Goal: Task Accomplishment & Management: Manage account settings

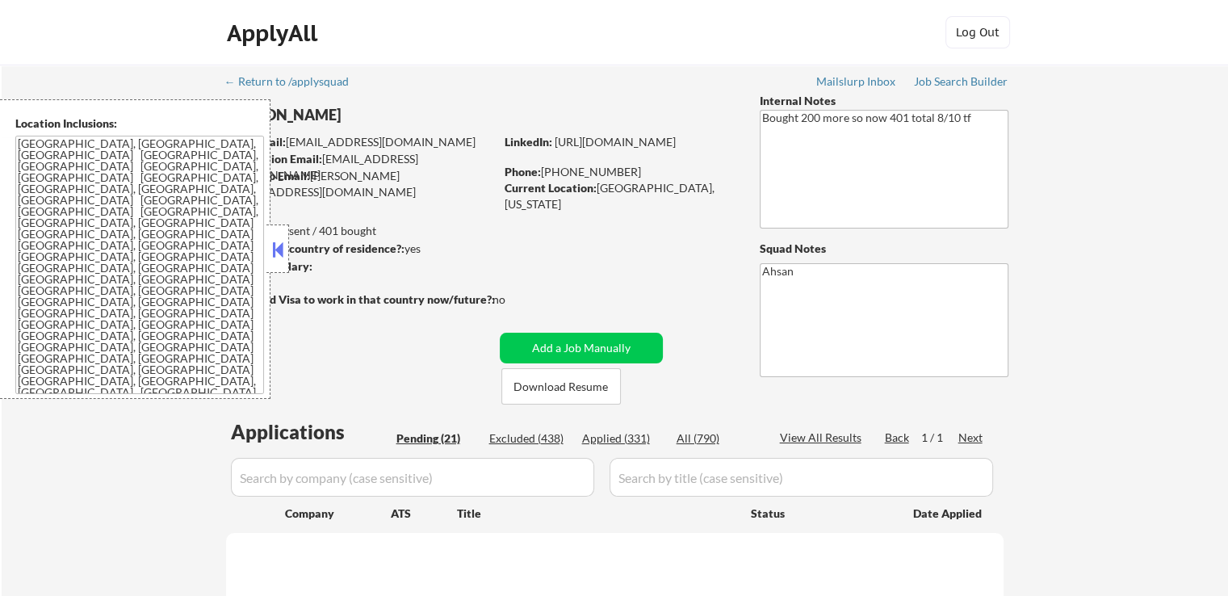
select select ""pending""
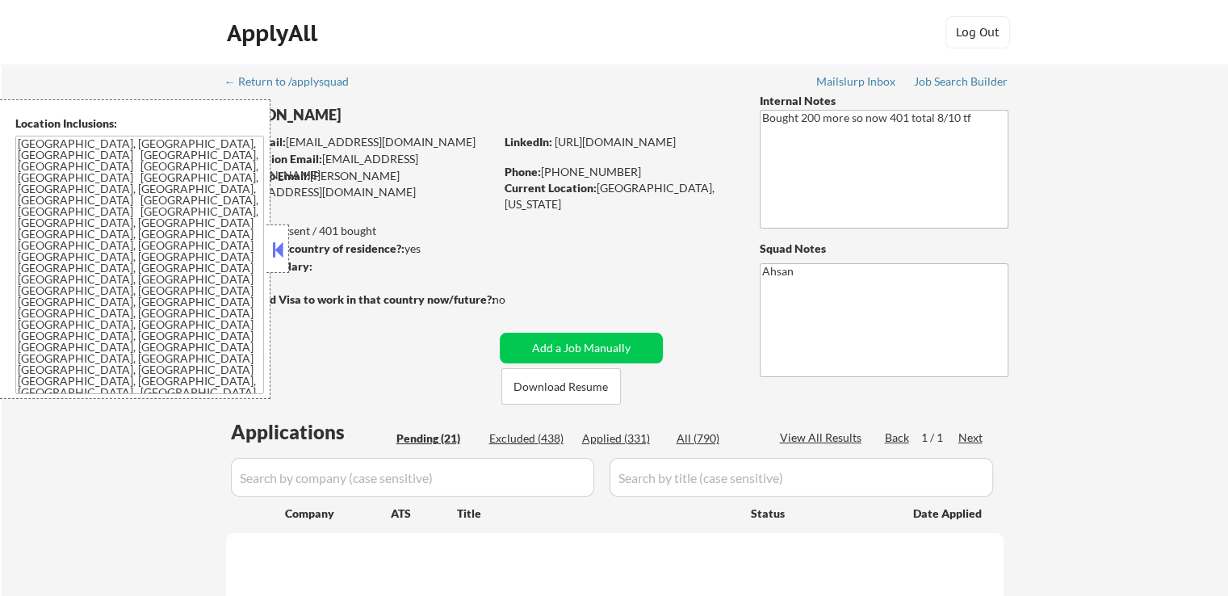
select select ""pending""
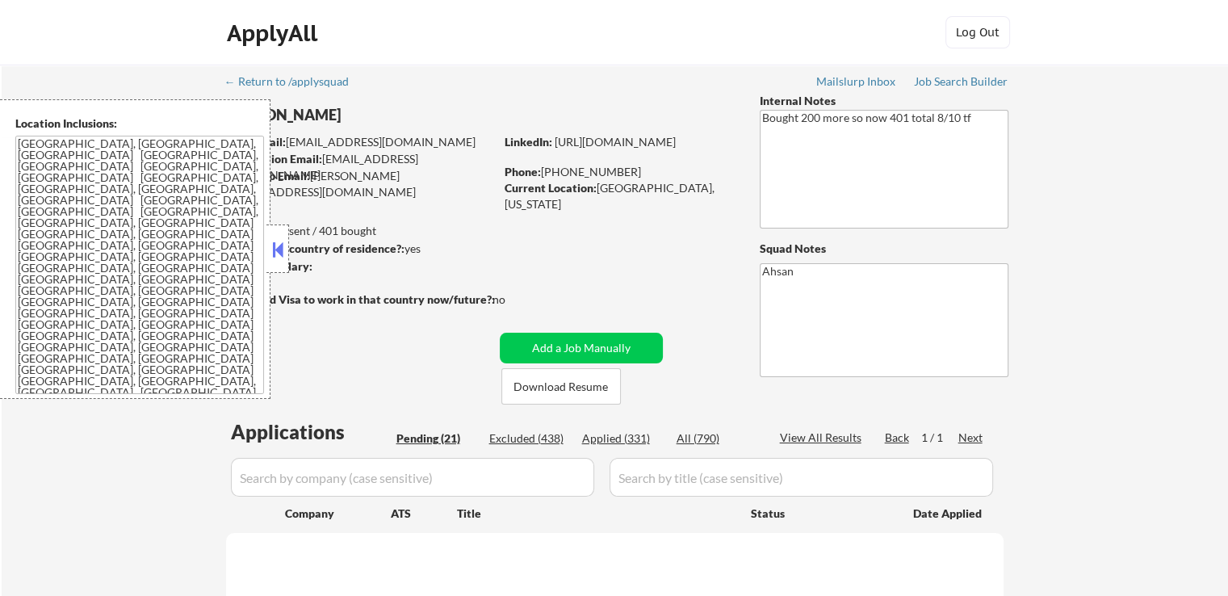
select select ""pending""
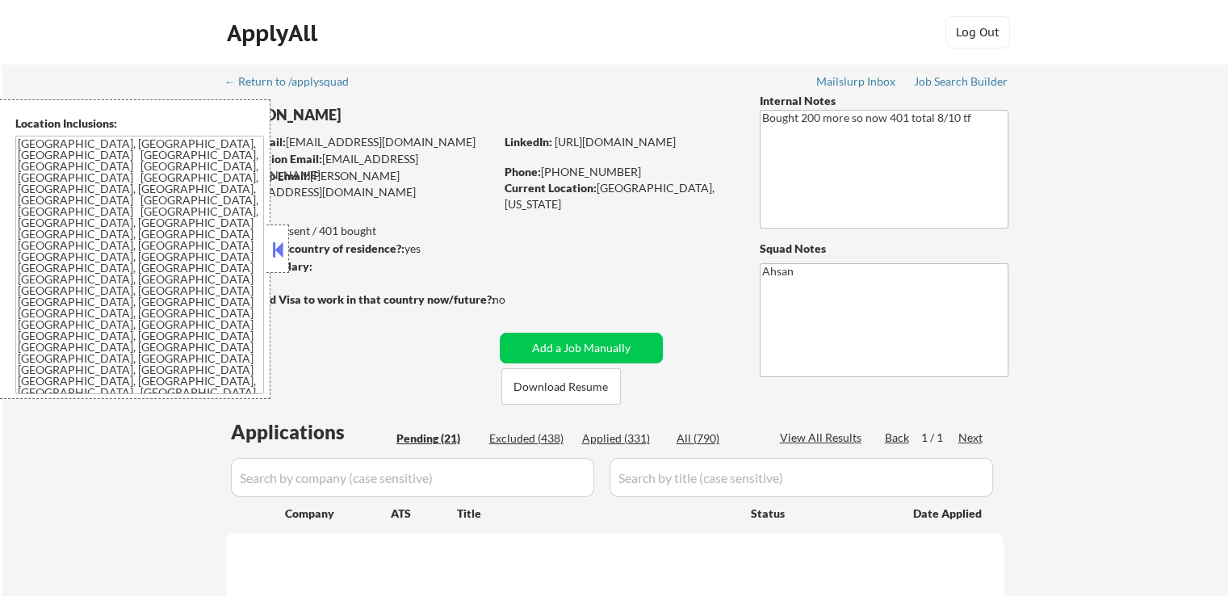
select select ""pending""
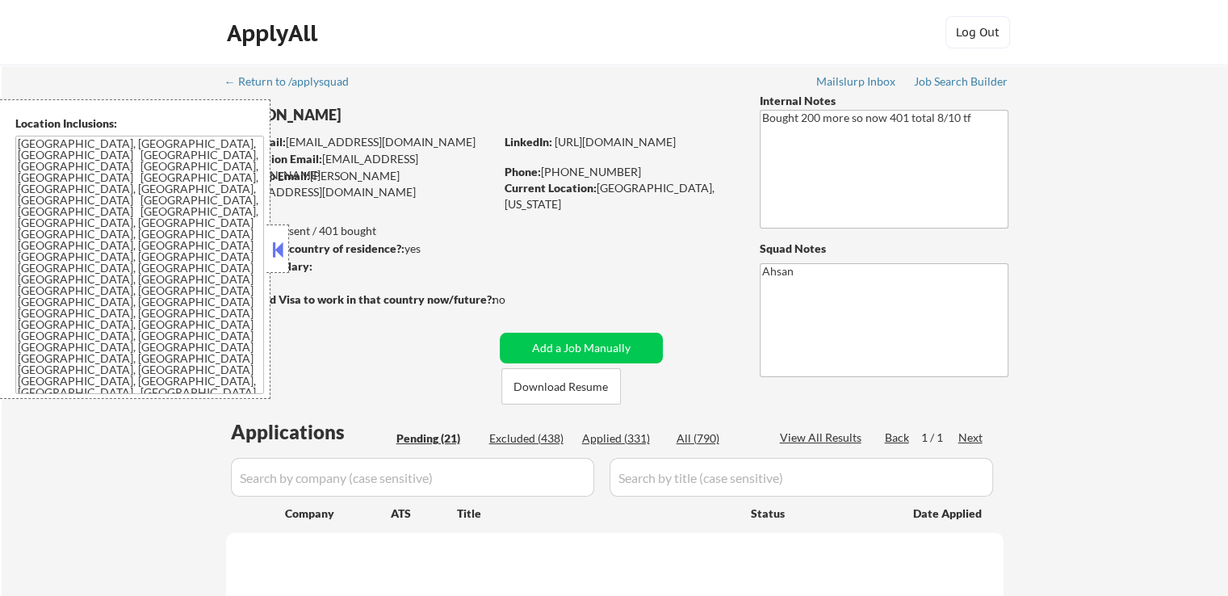
select select ""pending""
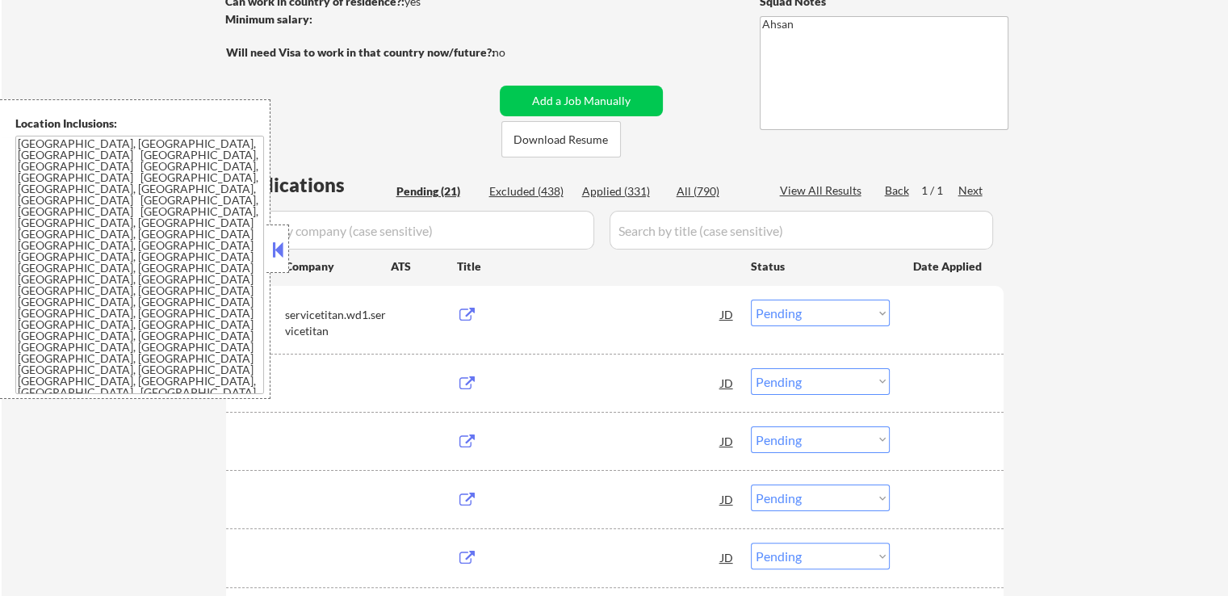
scroll to position [485, 0]
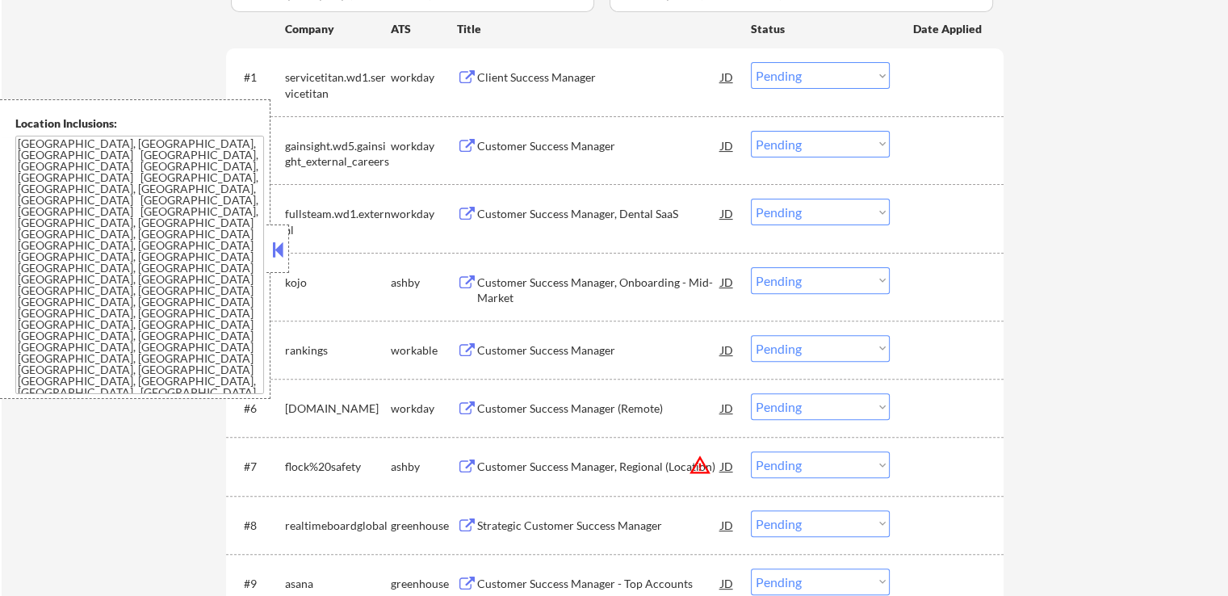
click at [583, 282] on div "Customer Success Manager, Onboarding - Mid-Market" at bounding box center [599, 290] width 244 height 31
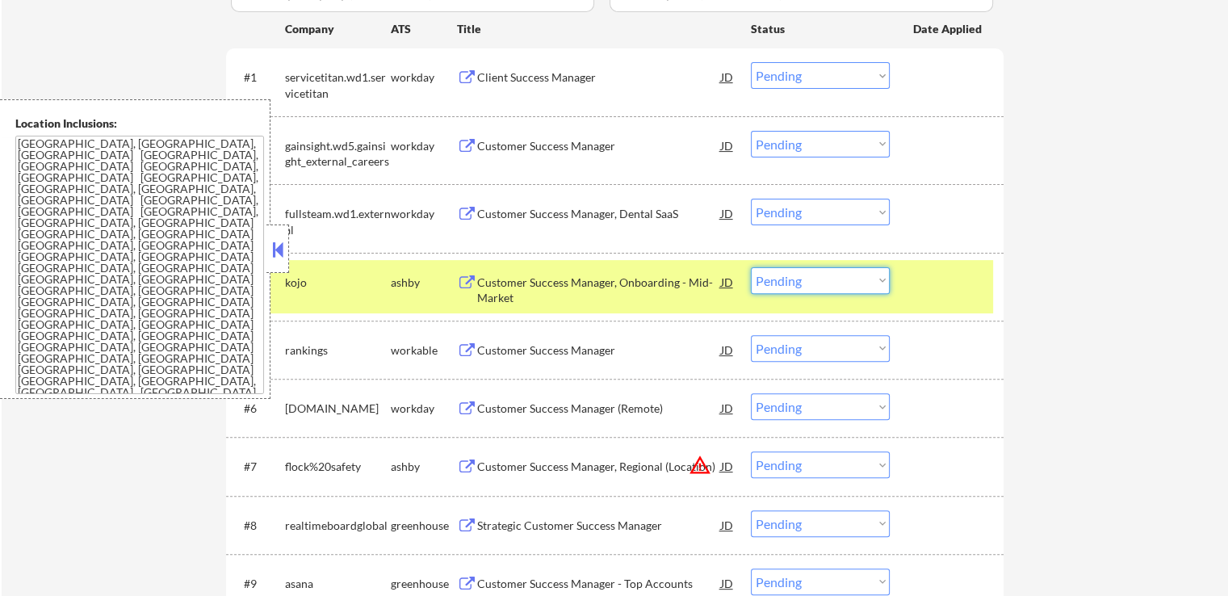
drag, startPoint x: 770, startPoint y: 281, endPoint x: 787, endPoint y: 288, distance: 17.7
click at [772, 281] on select "Choose an option... Pending Applied Excluded (Questions) Excluded (Expired) Exc…" at bounding box center [820, 280] width 139 height 27
click at [751, 267] on select "Choose an option... Pending Applied Excluded (Questions) Excluded (Expired) Exc…" at bounding box center [820, 280] width 139 height 27
click at [610, 342] on div "Customer Success Manager" at bounding box center [599, 350] width 244 height 16
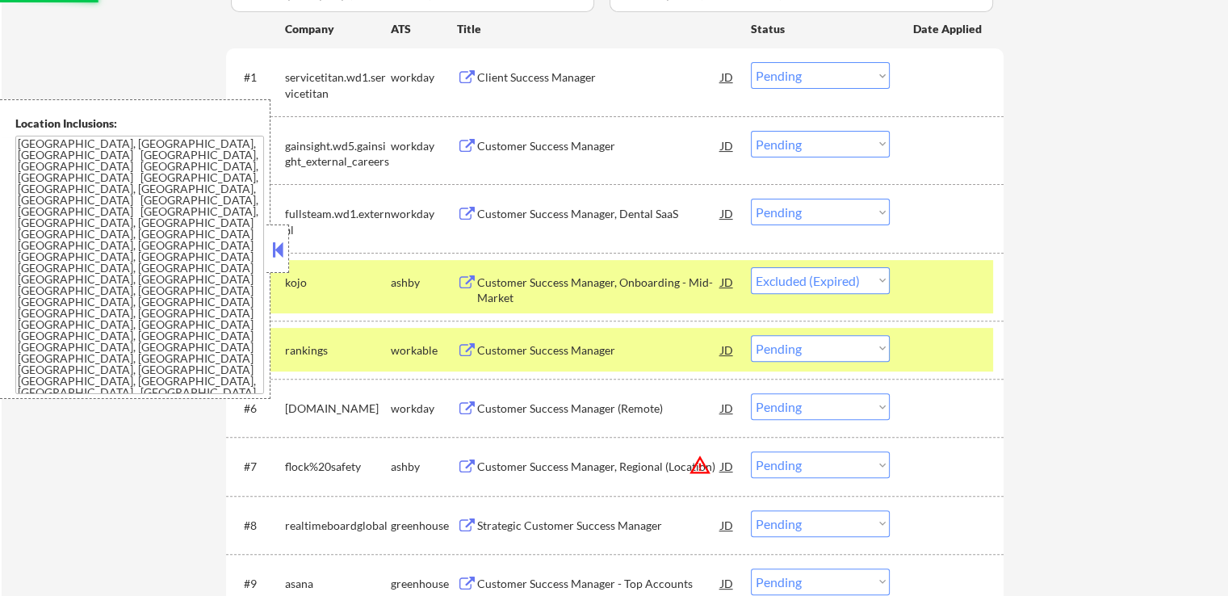
select select ""pending""
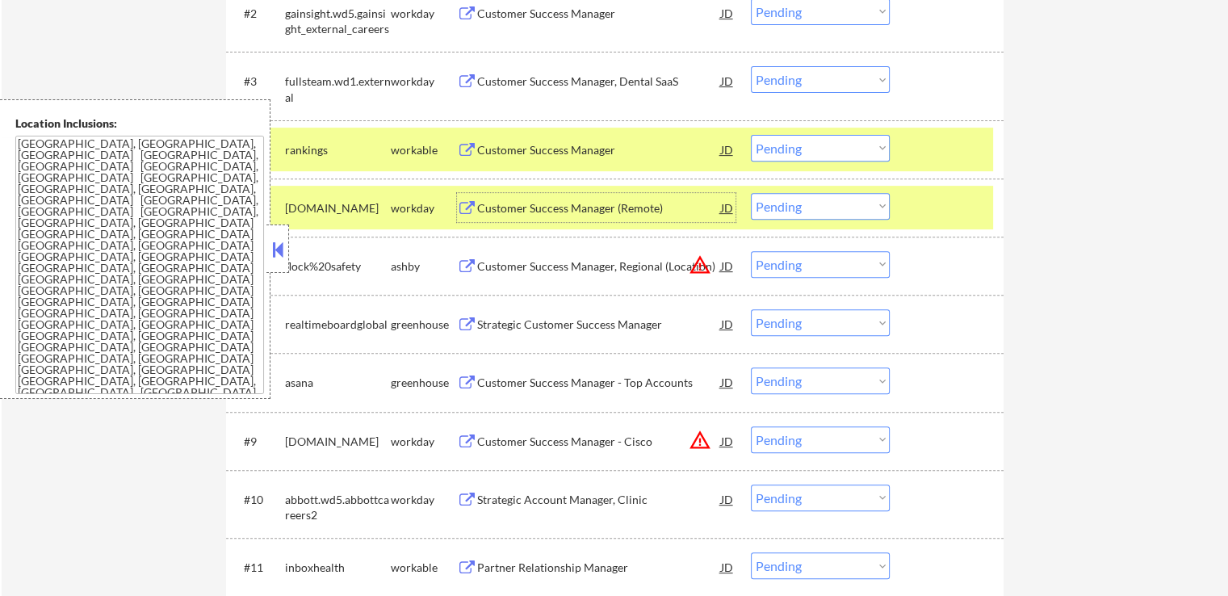
scroll to position [646, 0]
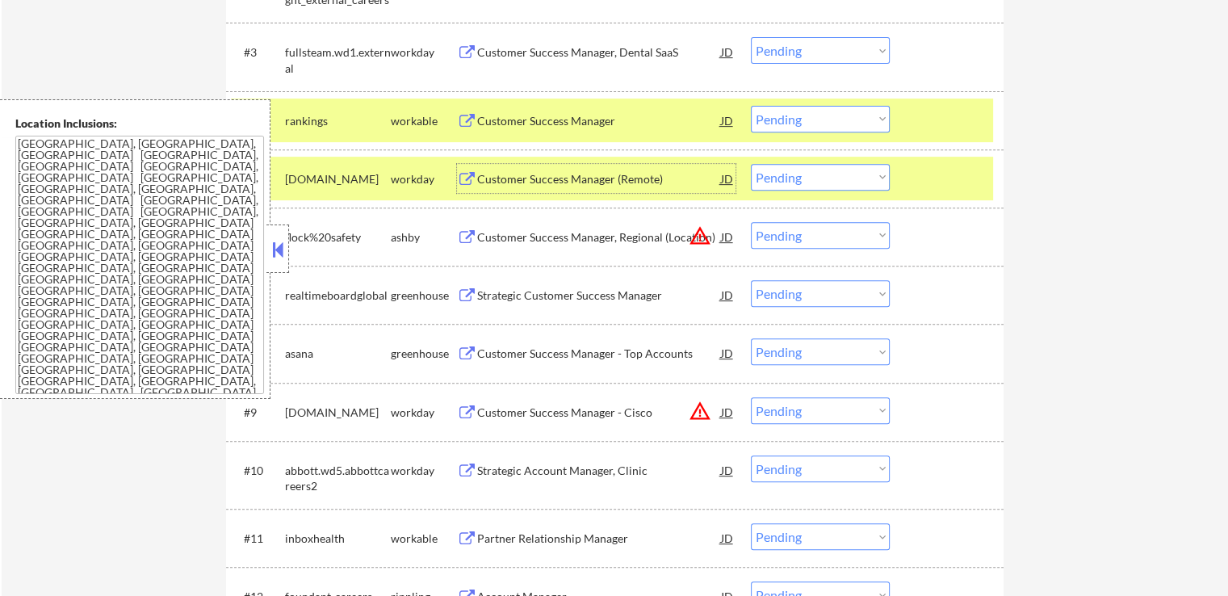
click at [808, 233] on select "Choose an option... Pending Applied Excluded (Questions) Excluded (Expired) Exc…" at bounding box center [820, 235] width 139 height 27
click at [751, 222] on select "Choose an option... Pending Applied Excluded (Questions) Excluded (Expired) Exc…" at bounding box center [820, 235] width 139 height 27
click at [1047, 325] on div "← Return to /applysquad Mailslurp Inbox Job Search Builder [PERSON_NAME] User E…" at bounding box center [615, 312] width 1227 height 1786
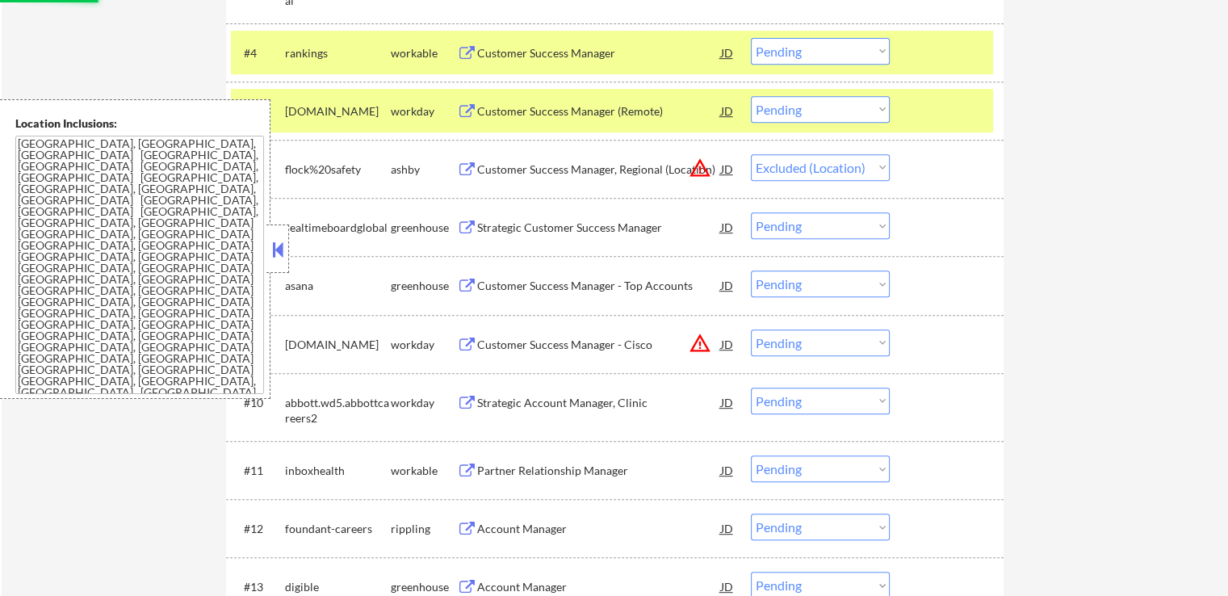
scroll to position [808, 0]
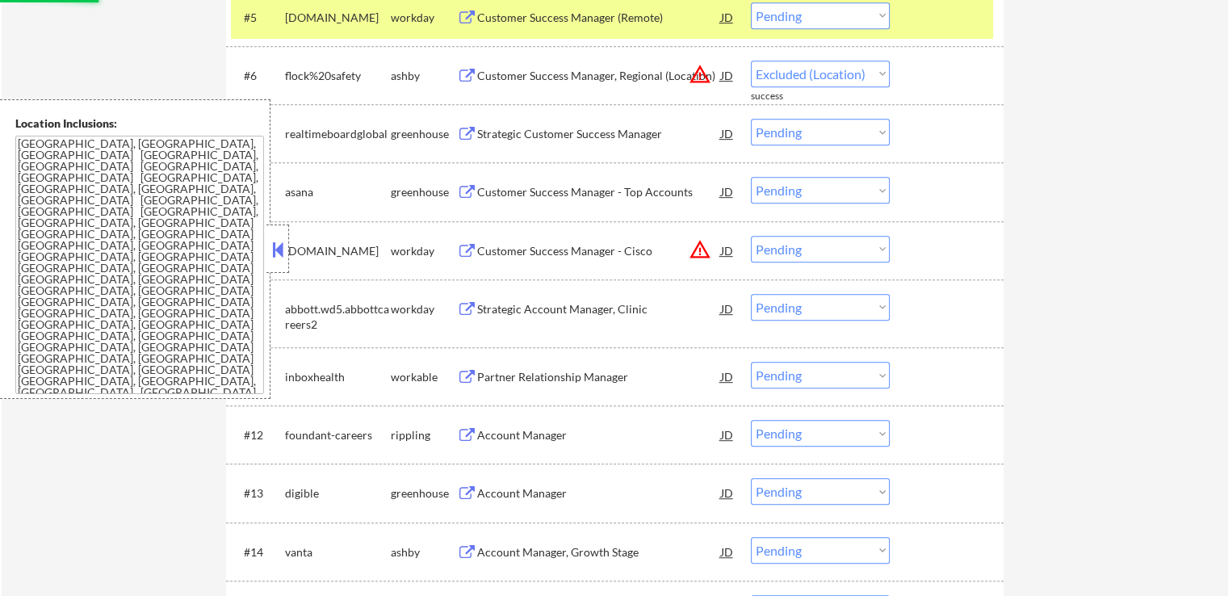
select select ""pending""
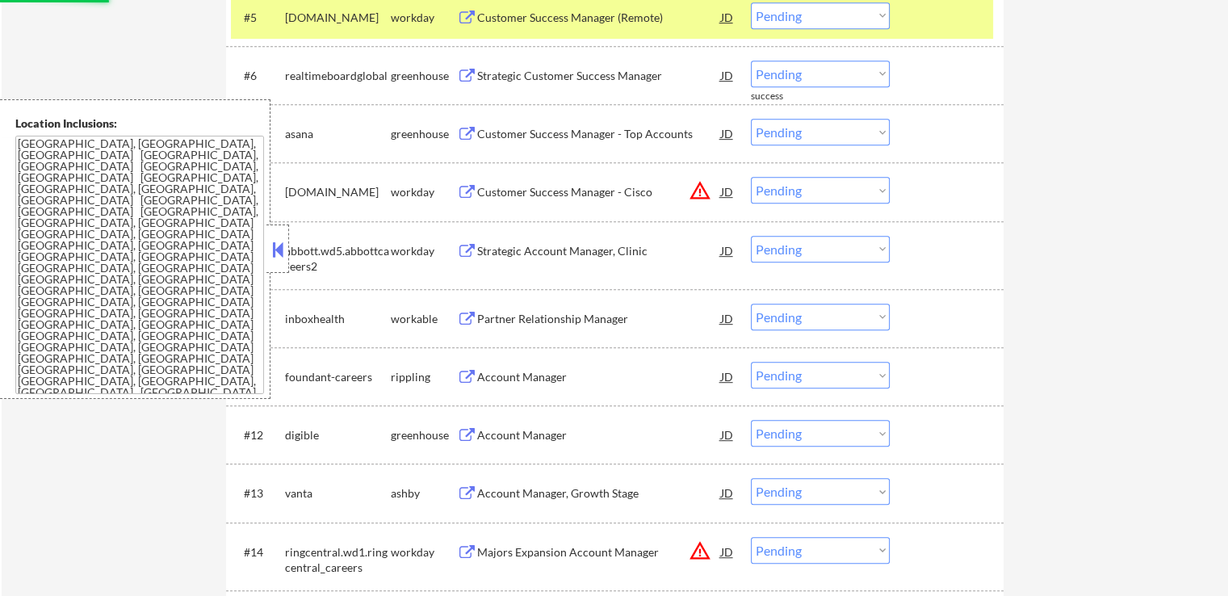
drag, startPoint x: 799, startPoint y: 191, endPoint x: 801, endPoint y: 199, distance: 8.4
click at [799, 191] on select "Choose an option... Pending Applied Excluded (Questions) Excluded (Expired) Exc…" at bounding box center [820, 190] width 139 height 27
click at [751, 177] on select "Choose an option... Pending Applied Excluded (Questions) Excluded (Expired) Exc…" at bounding box center [820, 190] width 139 height 27
click at [1053, 282] on div "← Return to /applysquad Mailslurp Inbox Job Search Builder [PERSON_NAME] User E…" at bounding box center [615, 121] width 1227 height 1728
select select ""pending""
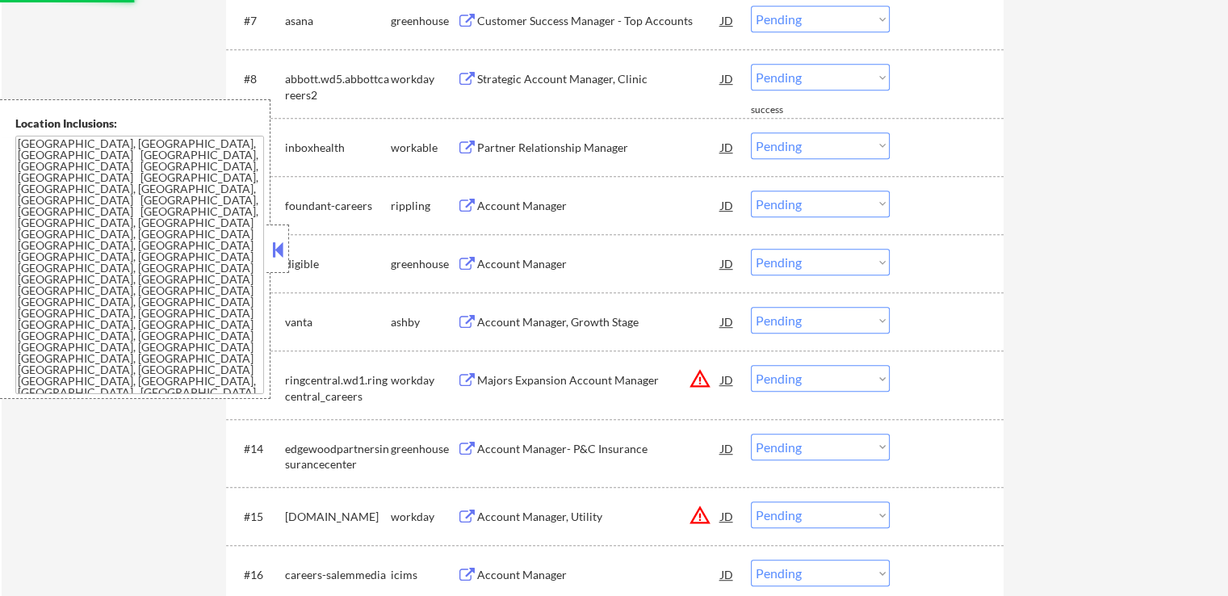
scroll to position [969, 0]
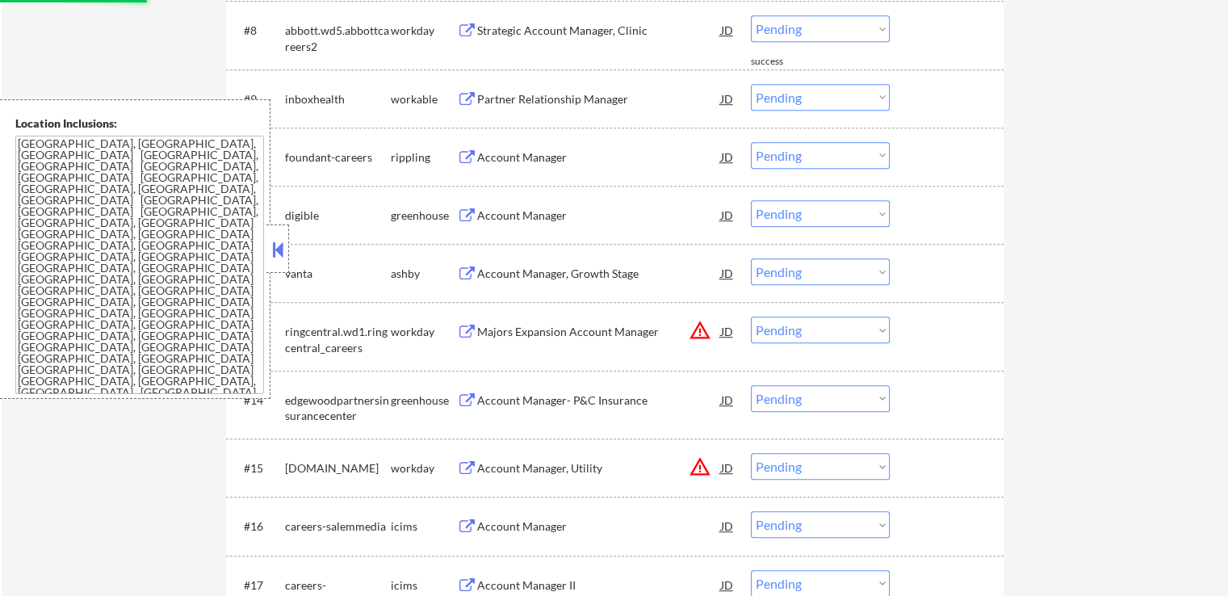
click at [594, 324] on div "Majors Expansion Account Manager" at bounding box center [599, 332] width 244 height 16
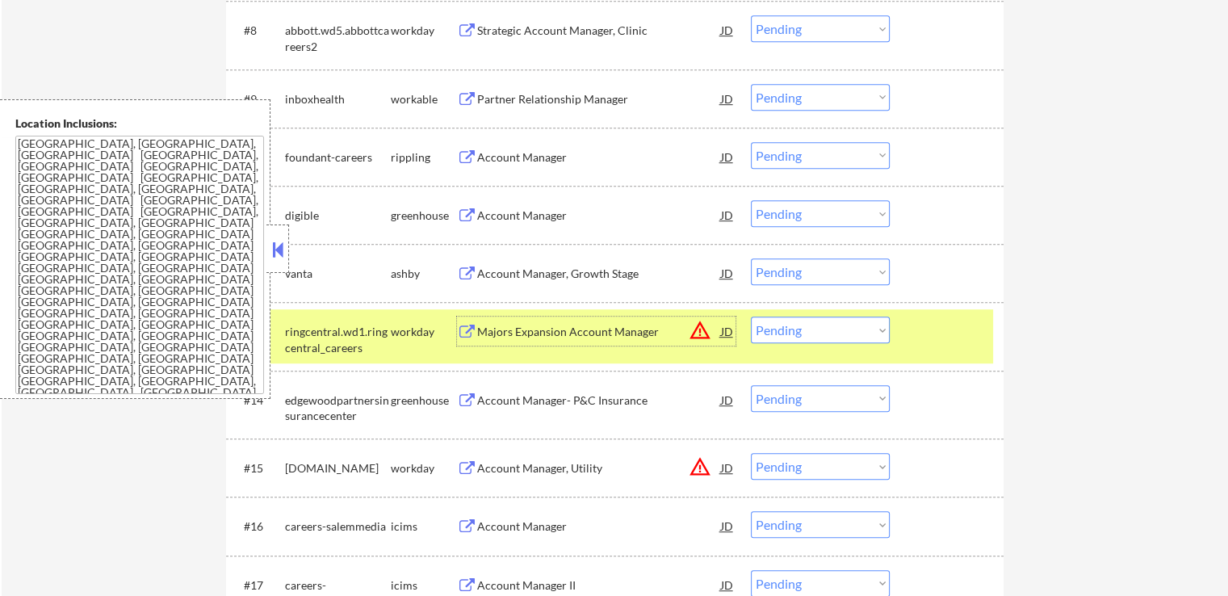
scroll to position [1131, 0]
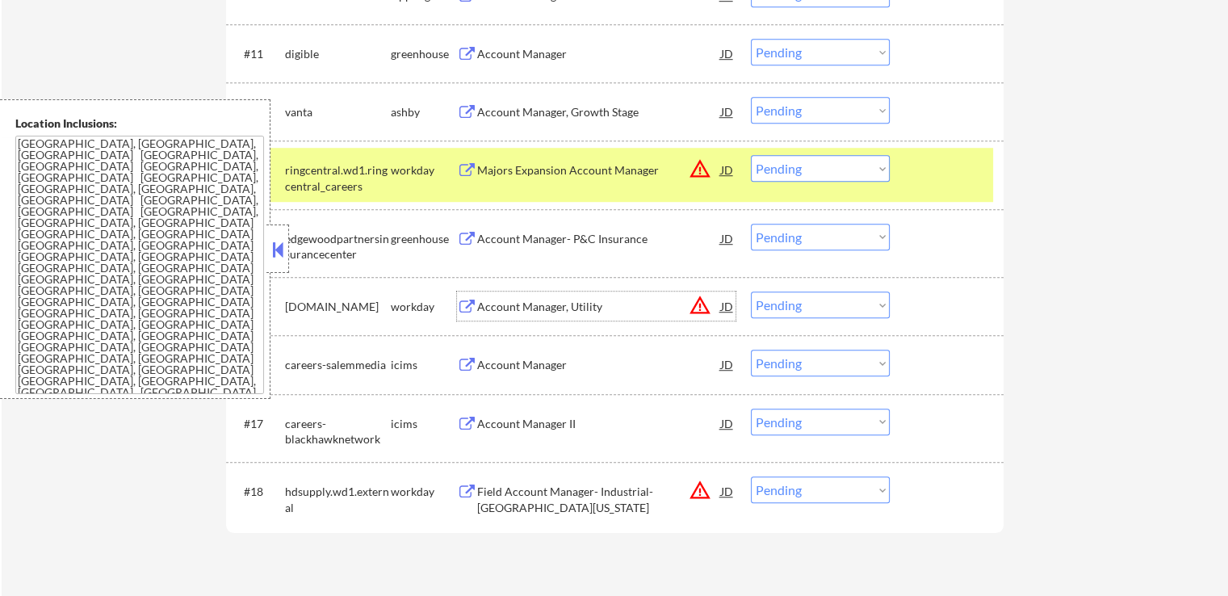
click at [578, 301] on div "Account Manager, Utility" at bounding box center [599, 307] width 244 height 16
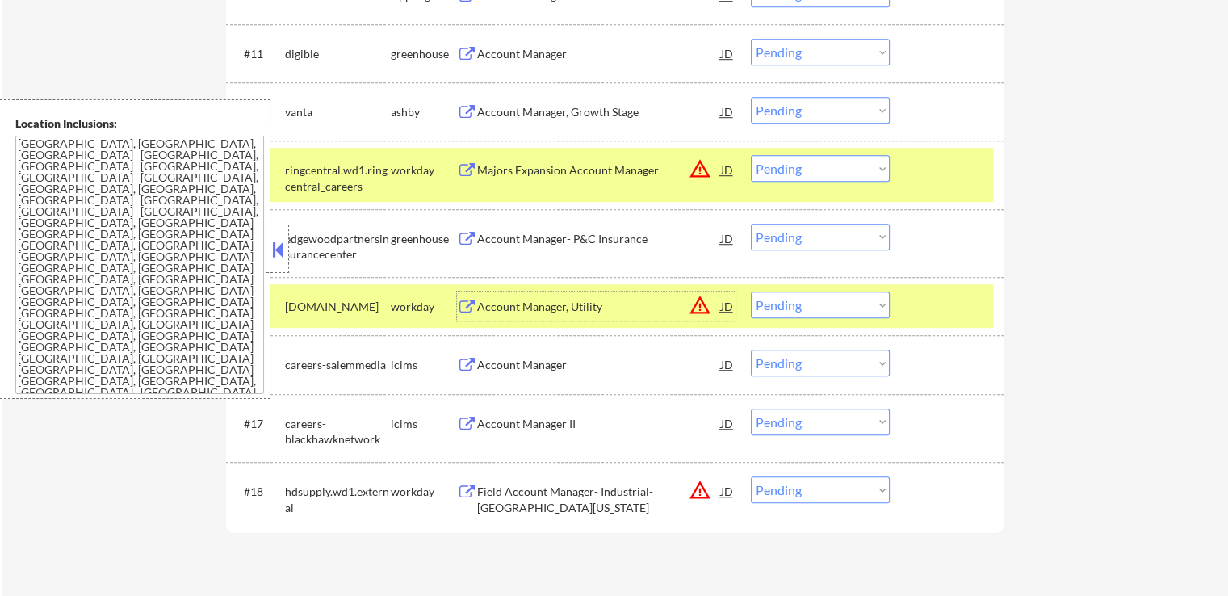
scroll to position [1292, 0]
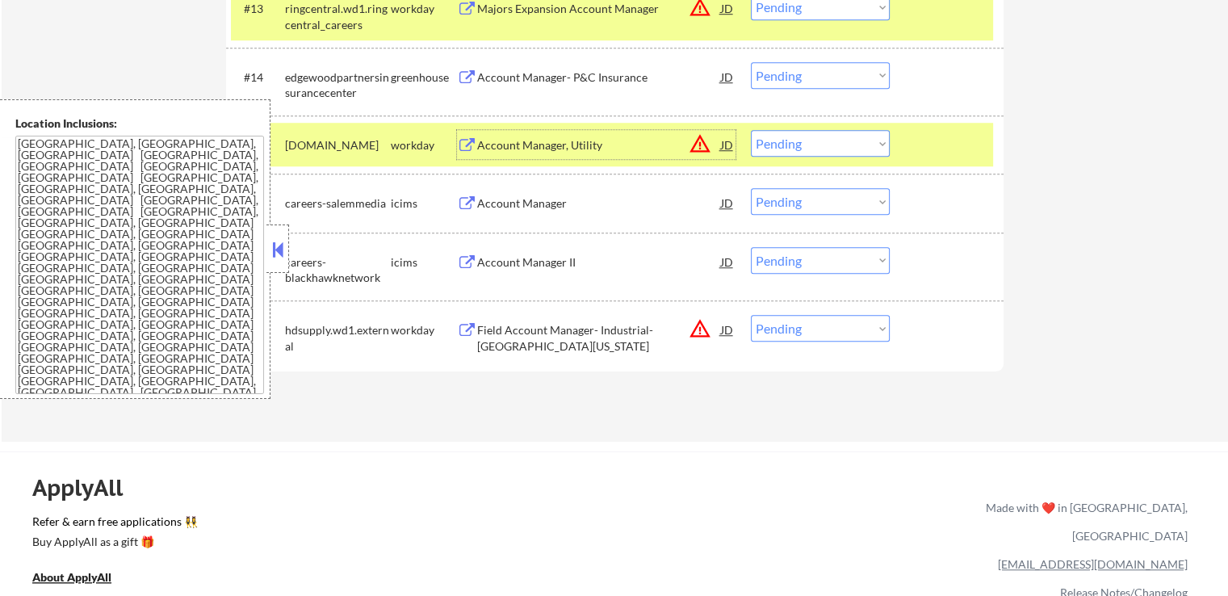
click at [602, 331] on div "Field Account Manager- Industrial- [GEOGRAPHIC_DATA][US_STATE]" at bounding box center [599, 337] width 244 height 31
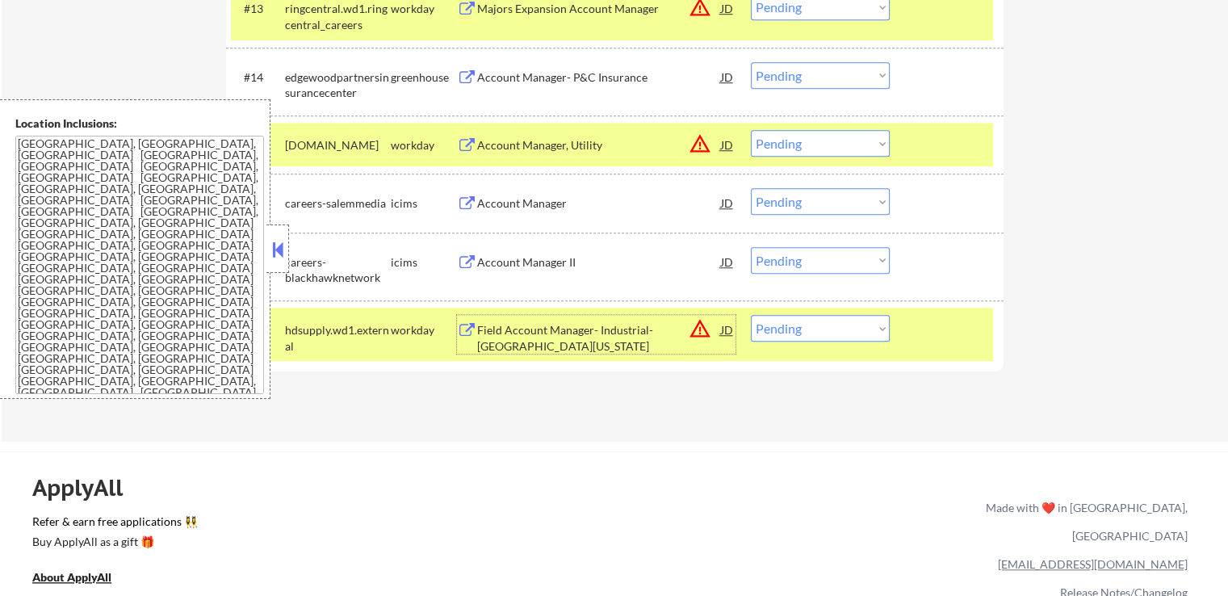
click at [799, 324] on select "Choose an option... Pending Applied Excluded (Questions) Excluded (Expired) Exc…" at bounding box center [820, 328] width 139 height 27
select select ""excluded__location_""
click at [751, 315] on select "Choose an option... Pending Applied Excluded (Questions) Excluded (Expired) Exc…" at bounding box center [820, 328] width 139 height 27
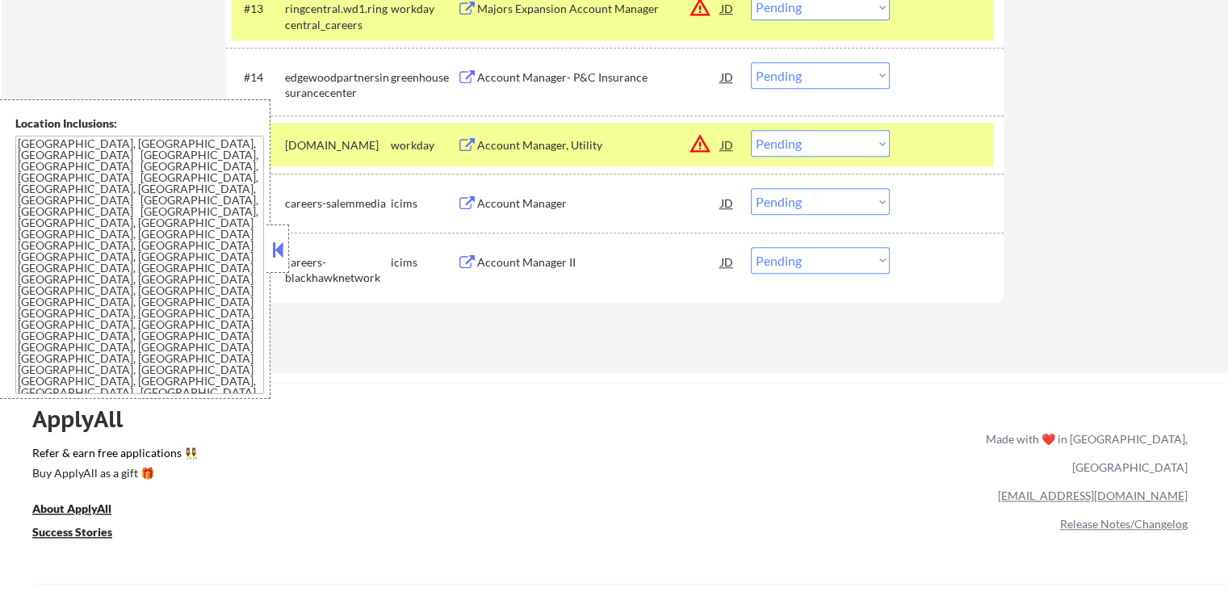
click at [825, 141] on select "Choose an option... Pending Applied Excluded (Questions) Excluded (Expired) Exc…" at bounding box center [820, 143] width 139 height 27
click at [751, 130] on select "Choose an option... Pending Applied Excluded (Questions) Excluded (Expired) Exc…" at bounding box center [820, 143] width 139 height 27
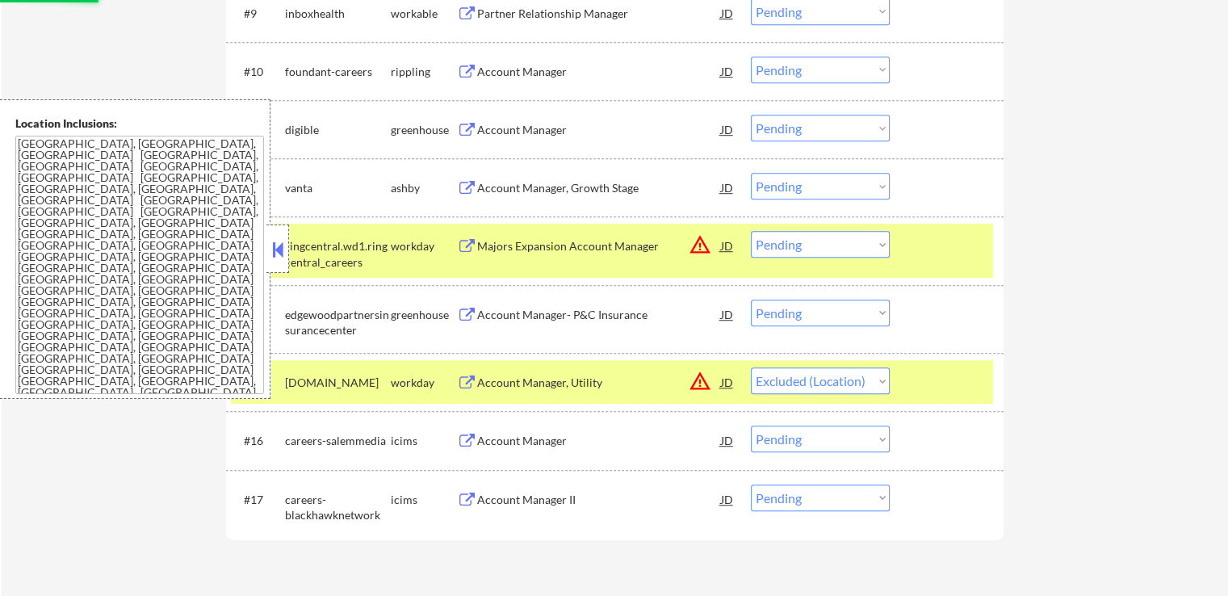
scroll to position [1050, 0]
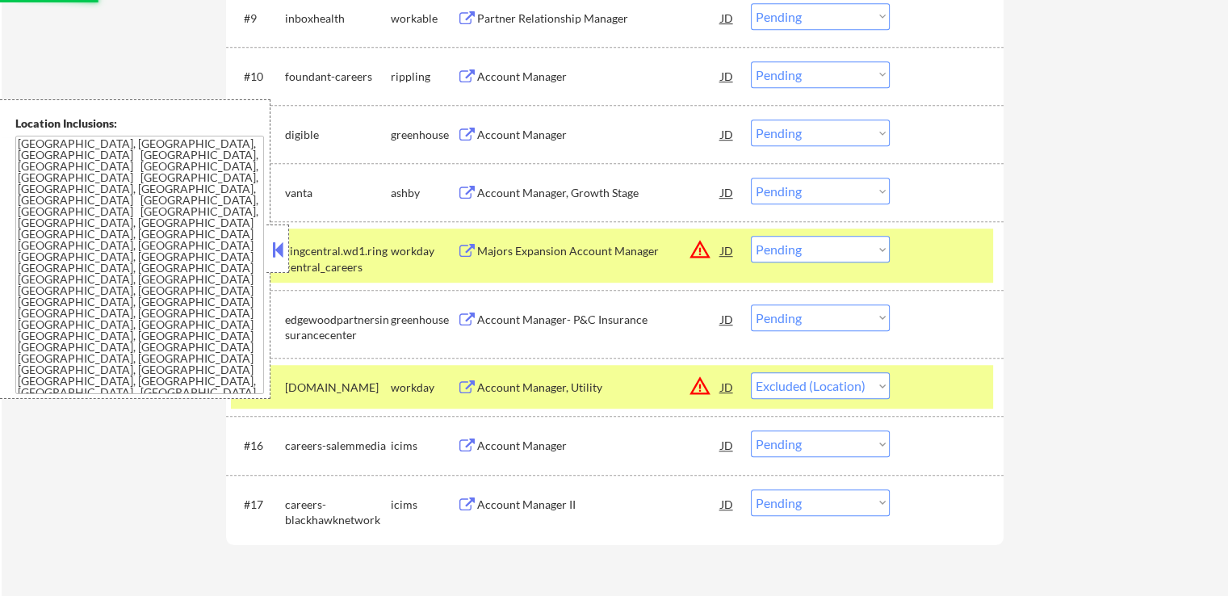
select select ""pending""
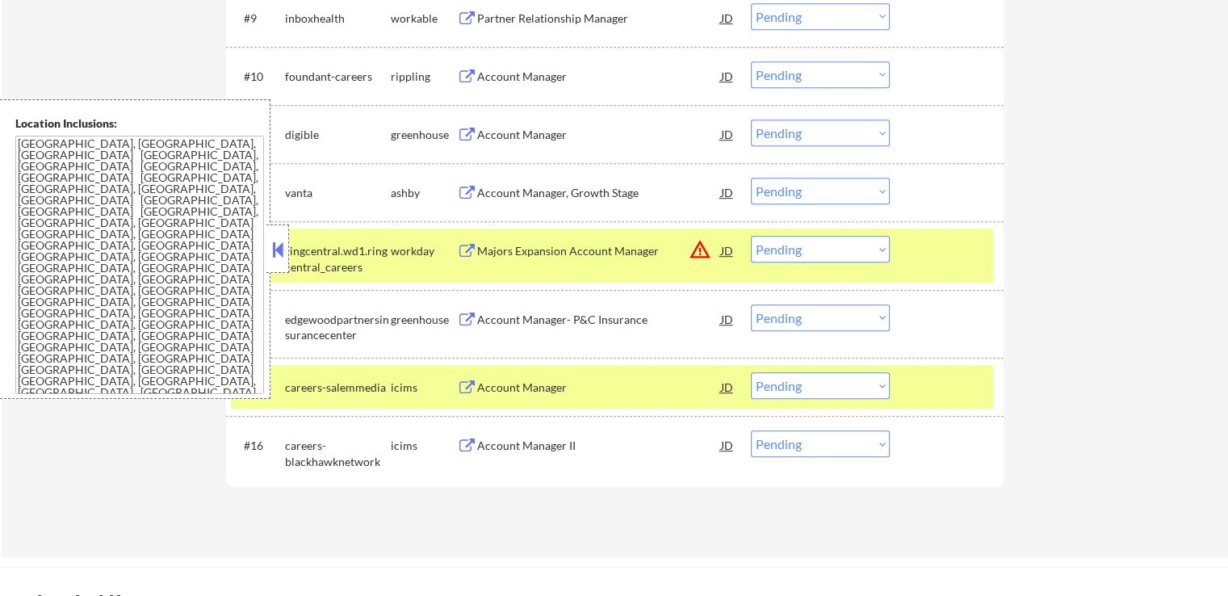
click at [820, 249] on select "Choose an option... Pending Applied Excluded (Questions) Excluded (Expired) Exc…" at bounding box center [820, 249] width 139 height 27
click at [751, 236] on select "Choose an option... Pending Applied Excluded (Questions) Excluded (Expired) Exc…" at bounding box center [820, 249] width 139 height 27
select select ""pending""
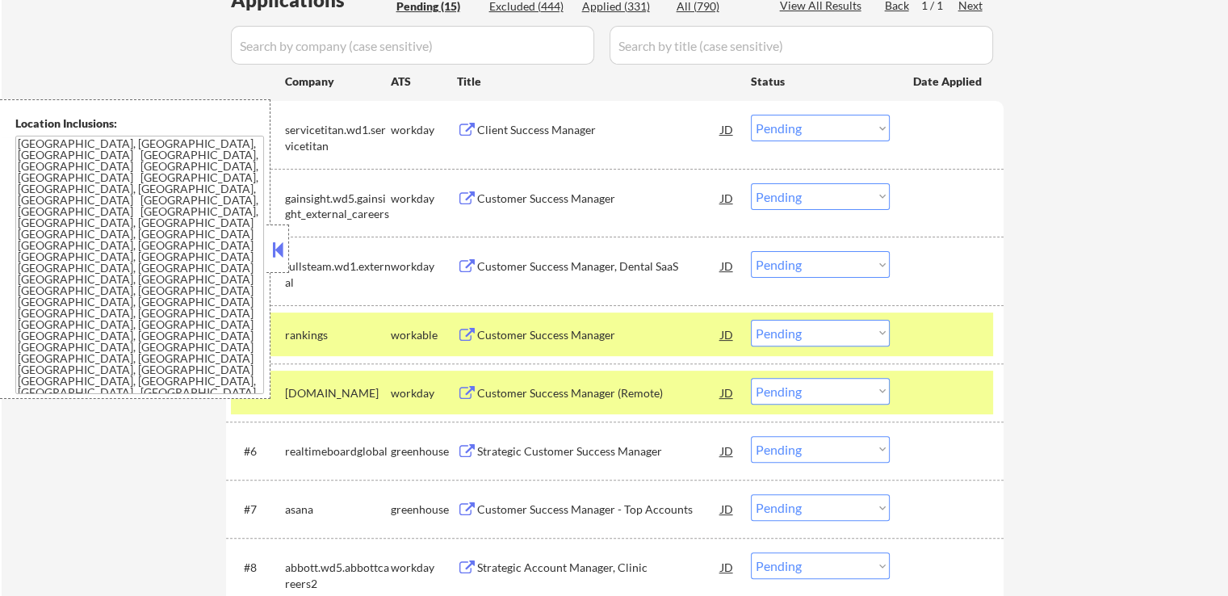
scroll to position [404, 0]
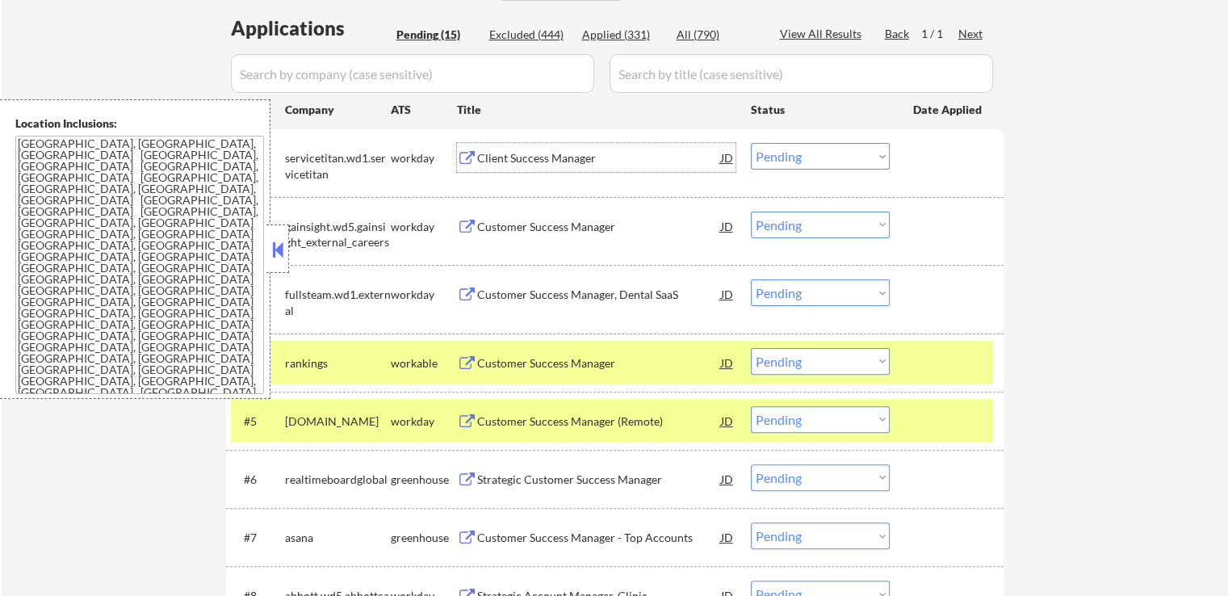
click at [558, 155] on div "Client Success Manager" at bounding box center [599, 158] width 244 height 16
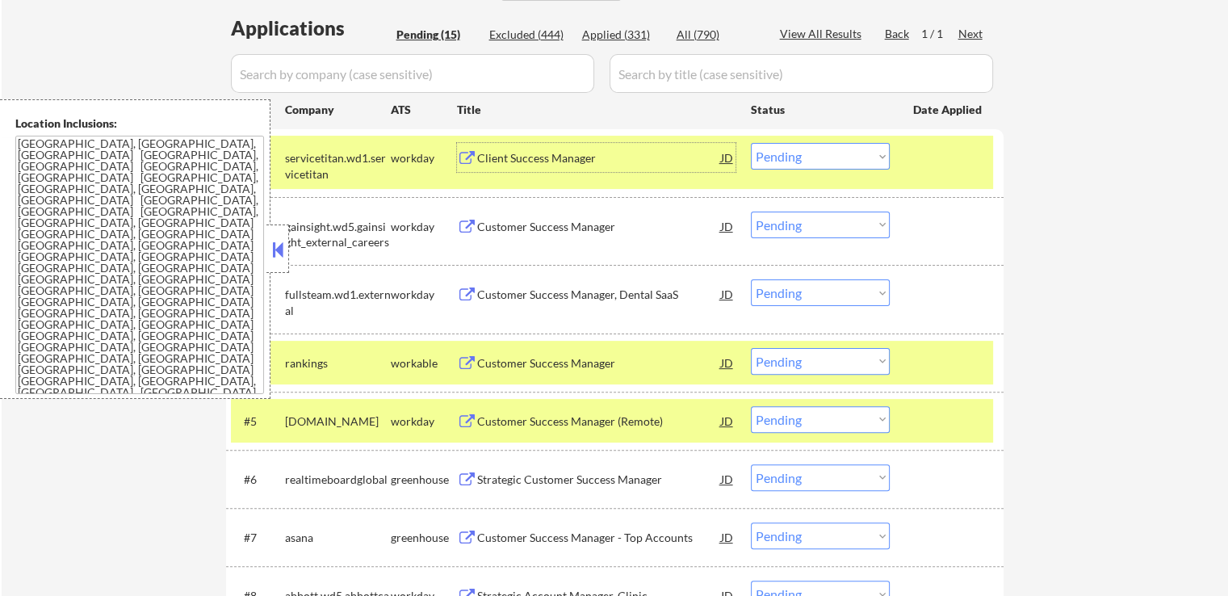
click at [628, 221] on div "Customer Success Manager" at bounding box center [599, 227] width 244 height 16
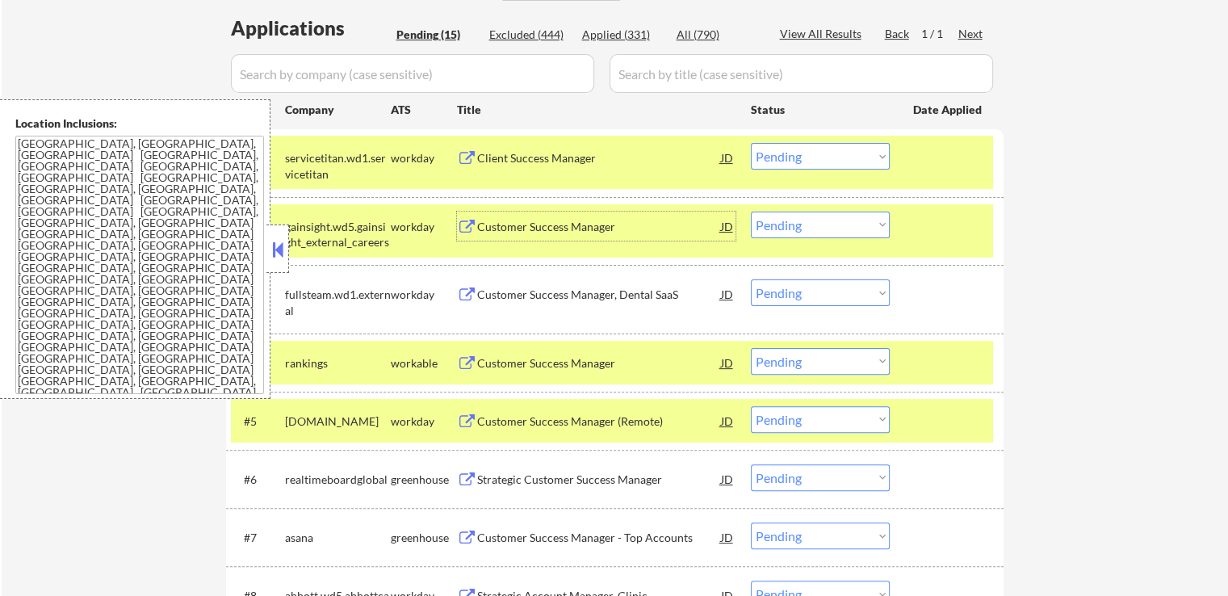
click at [809, 157] on select "Choose an option... Pending Applied Excluded (Questions) Excluded (Expired) Exc…" at bounding box center [820, 156] width 139 height 27
click at [751, 143] on select "Choose an option... Pending Applied Excluded (Questions) Excluded (Expired) Exc…" at bounding box center [820, 156] width 139 height 27
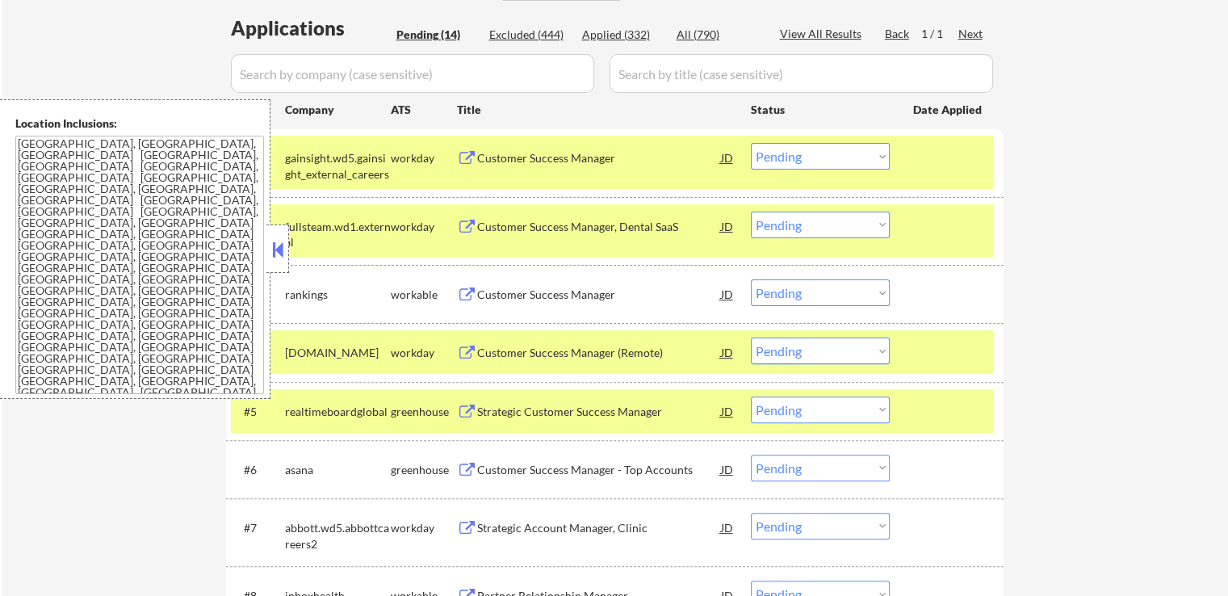
click at [614, 213] on div "Customer Success Manager, Dental SaaS" at bounding box center [599, 226] width 244 height 29
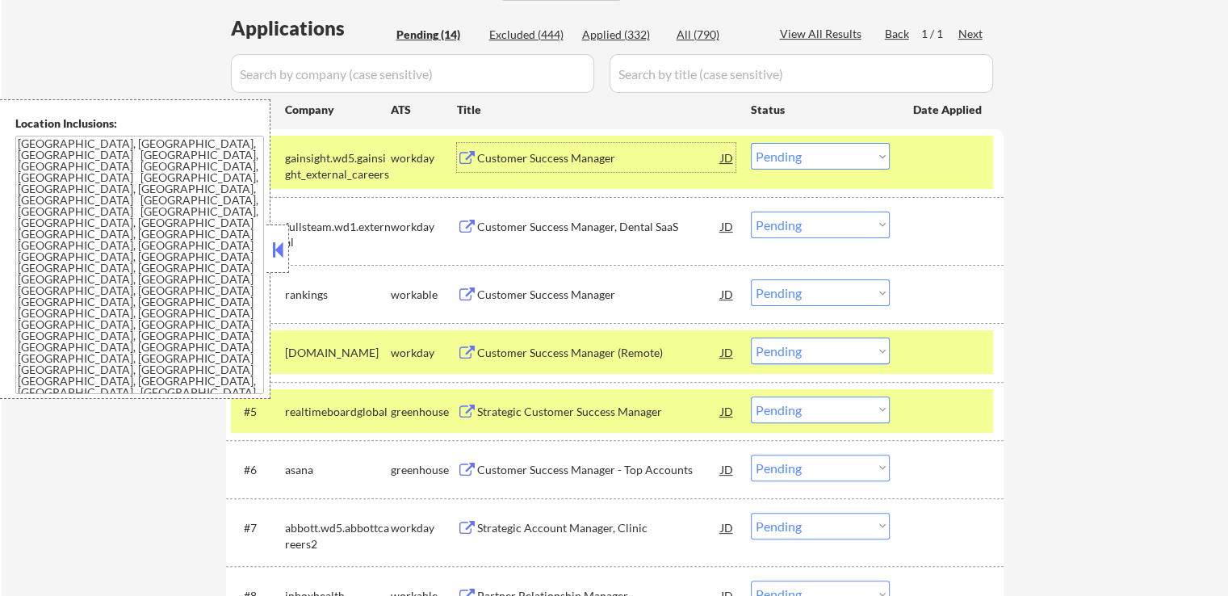
click at [558, 162] on div "Customer Success Manager" at bounding box center [599, 158] width 244 height 16
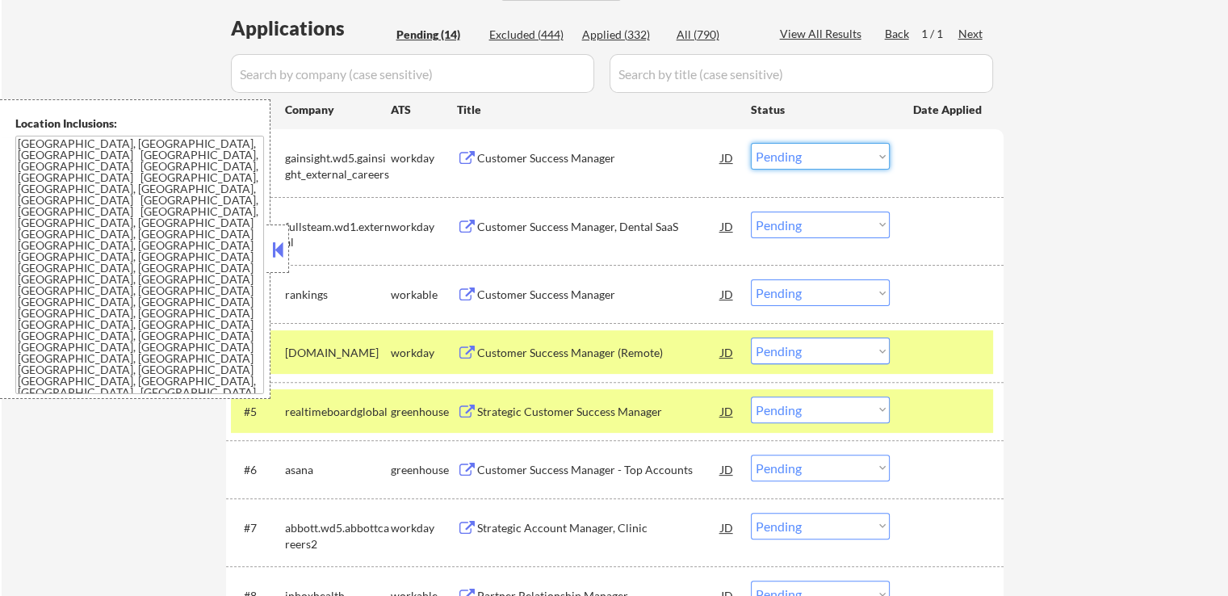
click at [783, 157] on select "Choose an option... Pending Applied Excluded (Questions) Excluded (Expired) Exc…" at bounding box center [820, 156] width 139 height 27
click at [751, 143] on select "Choose an option... Pending Applied Excluded (Questions) Excluded (Expired) Exc…" at bounding box center [820, 156] width 139 height 27
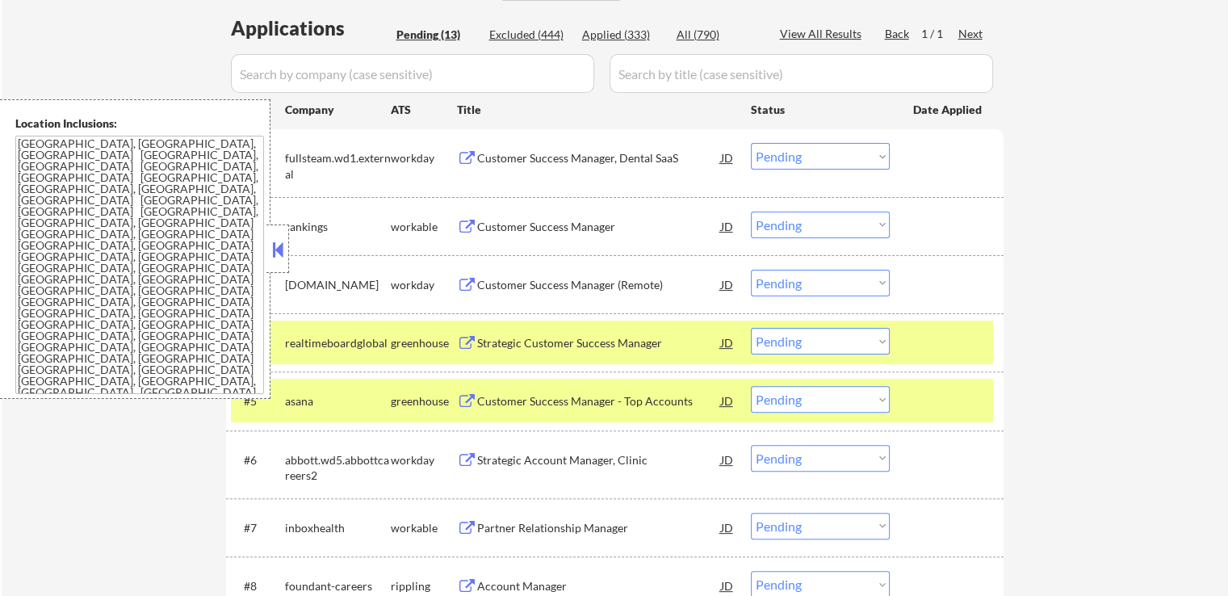
click at [603, 220] on div "Customer Success Manager" at bounding box center [599, 227] width 244 height 16
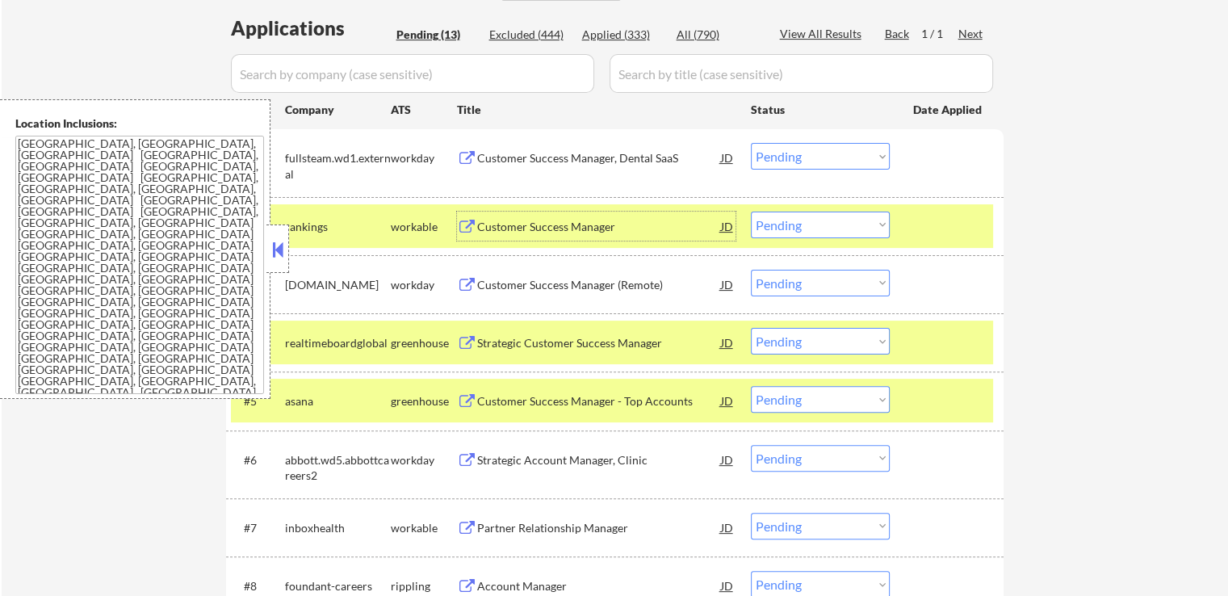
click at [789, 156] on select "Choose an option... Pending Applied Excluded (Questions) Excluded (Expired) Exc…" at bounding box center [820, 156] width 139 height 27
click at [751, 143] on select "Choose an option... Pending Applied Excluded (Questions) Excluded (Expired) Exc…" at bounding box center [820, 156] width 139 height 27
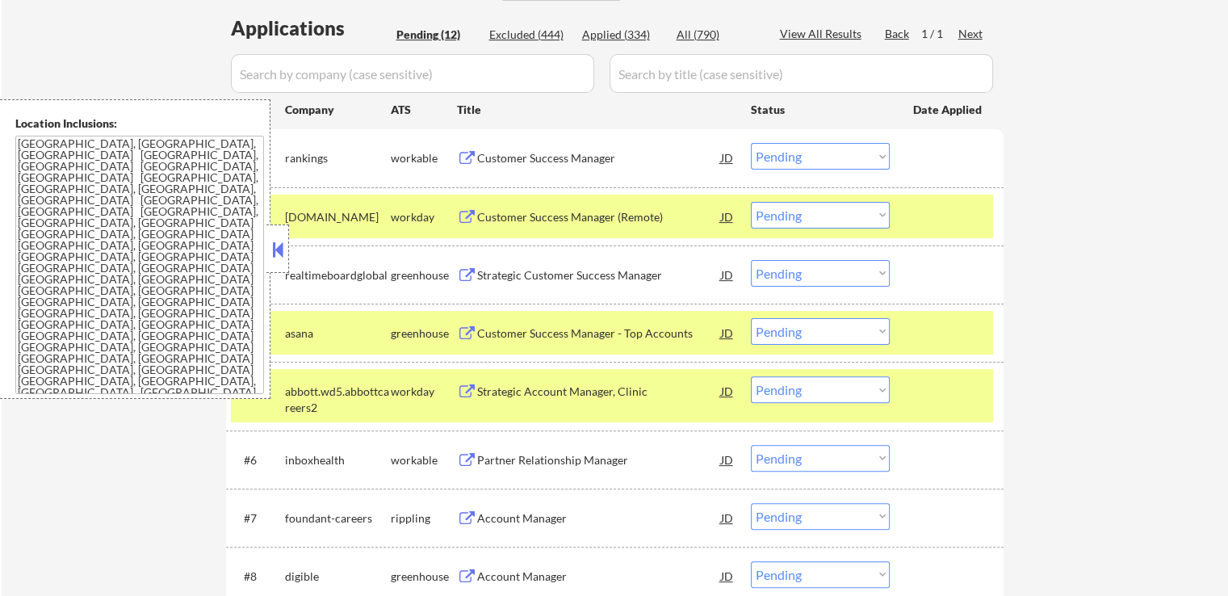
click at [605, 212] on div "Customer Success Manager (Remote)" at bounding box center [599, 217] width 244 height 16
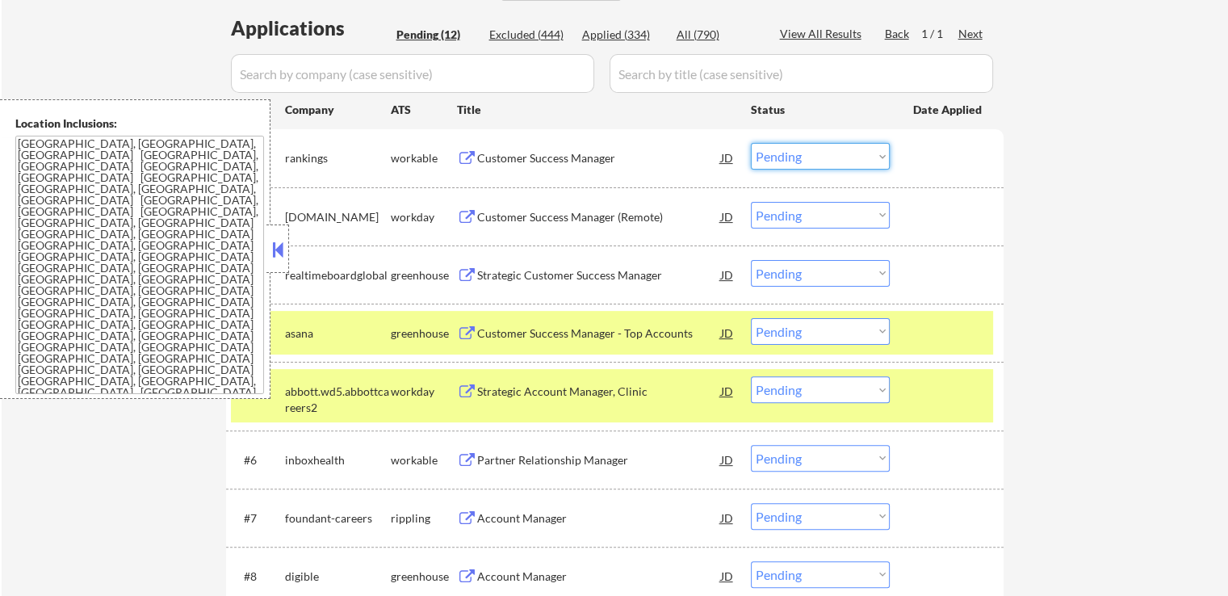
drag, startPoint x: 780, startPoint y: 151, endPoint x: 779, endPoint y: 166, distance: 14.6
click at [779, 157] on select "Choose an option... Pending Applied Excluded (Questions) Excluded (Expired) Exc…" at bounding box center [820, 156] width 139 height 27
click at [751, 143] on select "Choose an option... Pending Applied Excluded (Questions) Excluded (Expired) Exc…" at bounding box center [820, 156] width 139 height 27
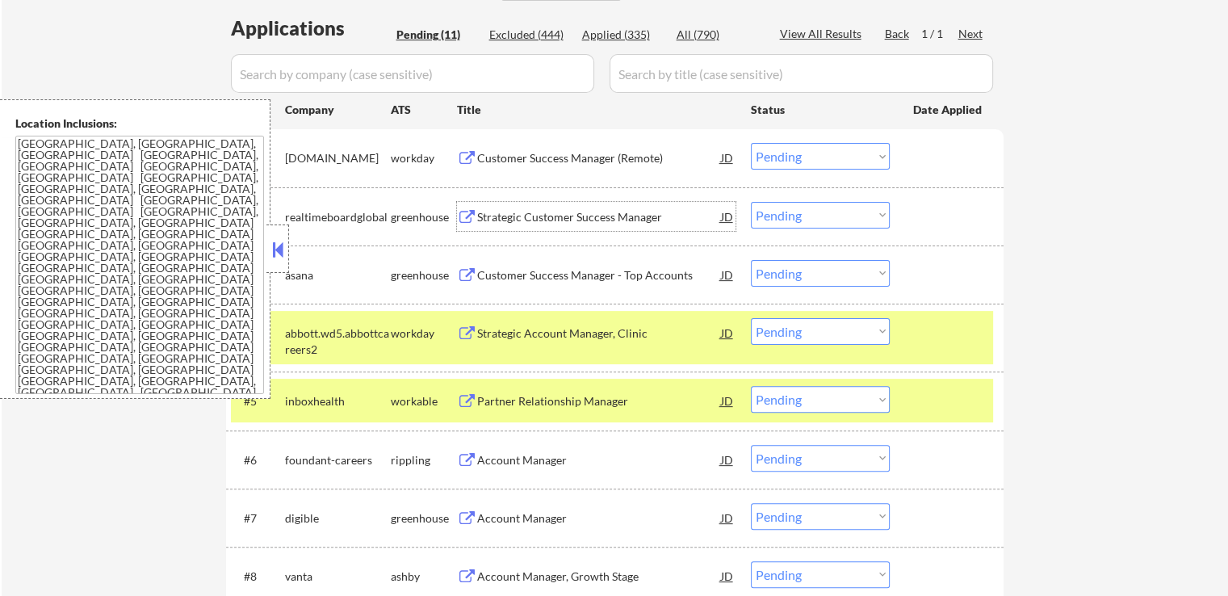
click at [607, 212] on div "Strategic Customer Success Manager" at bounding box center [599, 217] width 244 height 16
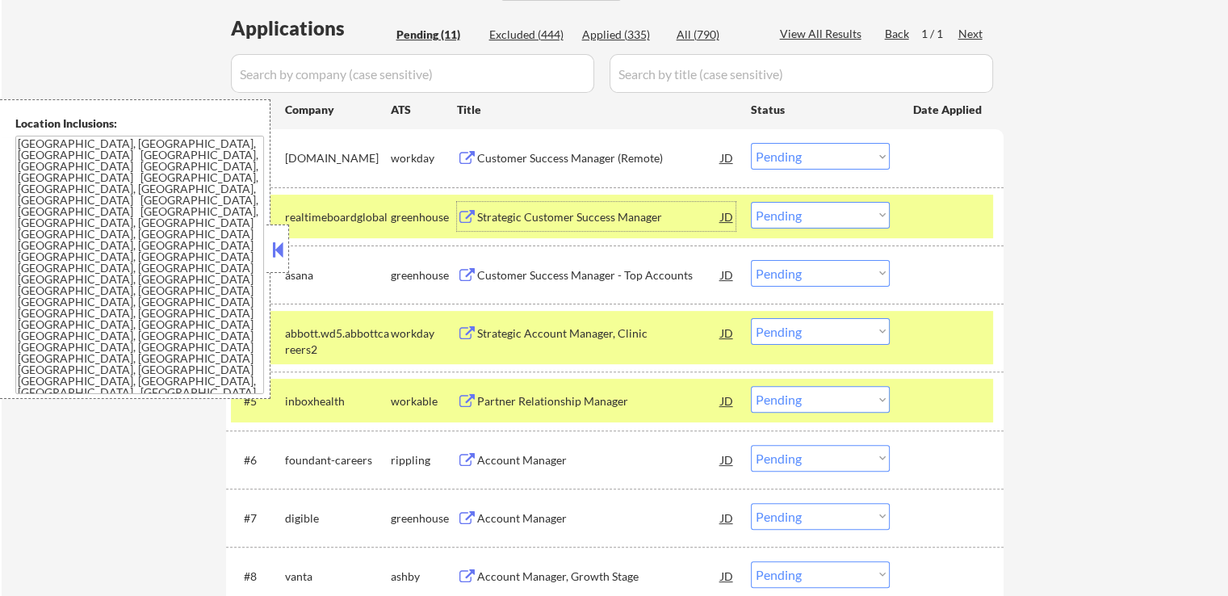
drag, startPoint x: 802, startPoint y: 153, endPoint x: 792, endPoint y: 166, distance: 16.2
click at [802, 153] on select "Choose an option... Pending Applied Excluded (Questions) Excluded (Expired) Exc…" at bounding box center [820, 156] width 139 height 27
click at [751, 143] on select "Choose an option... Pending Applied Excluded (Questions) Excluded (Expired) Exc…" at bounding box center [820, 156] width 139 height 27
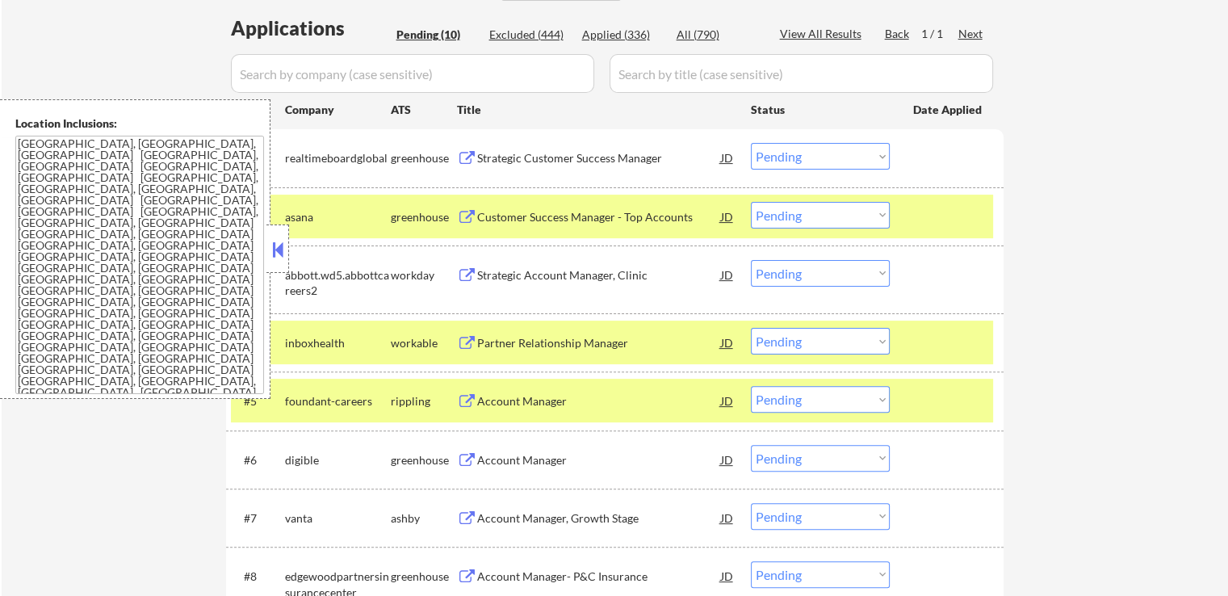
click at [596, 224] on div "Customer Success Manager - Top Accounts" at bounding box center [599, 217] width 244 height 16
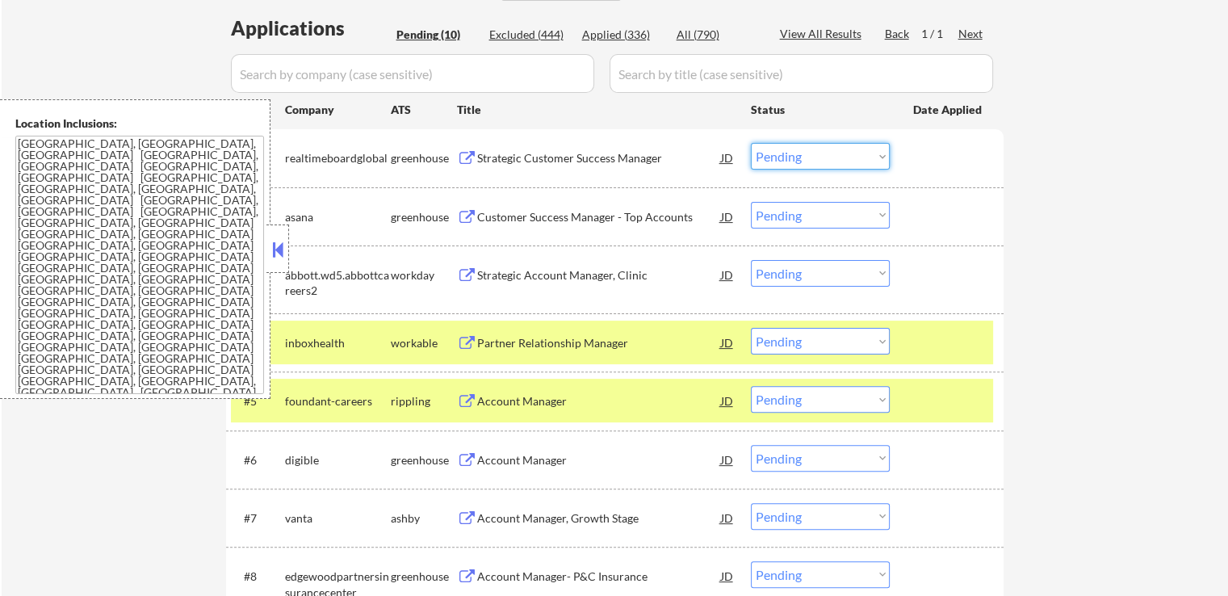
click at [801, 164] on select "Choose an option... Pending Applied Excluded (Questions) Excluded (Expired) Exc…" at bounding box center [820, 156] width 139 height 27
click at [751, 143] on select "Choose an option... Pending Applied Excluded (Questions) Excluded (Expired) Exc…" at bounding box center [820, 156] width 139 height 27
click at [619, 279] on div "Strategic Account Manager, Clinic" at bounding box center [599, 275] width 244 height 16
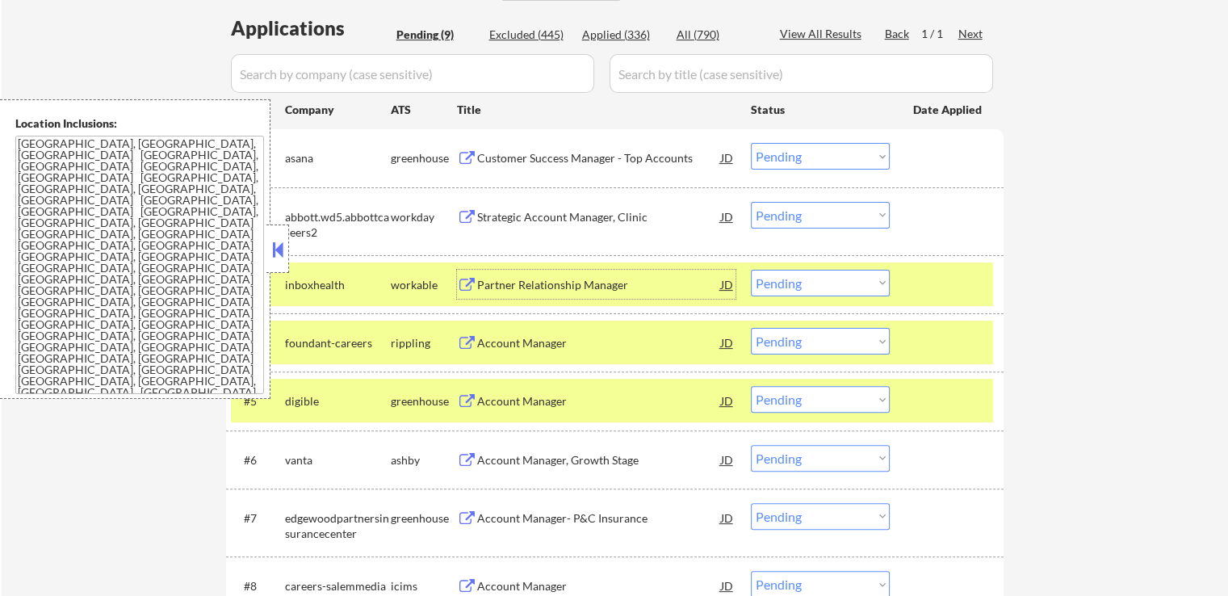
click at [775, 159] on select "Choose an option... Pending Applied Excluded (Questions) Excluded (Expired) Exc…" at bounding box center [820, 156] width 139 height 27
click at [751, 143] on select "Choose an option... Pending Applied Excluded (Questions) Excluded (Expired) Exc…" at bounding box center [820, 156] width 139 height 27
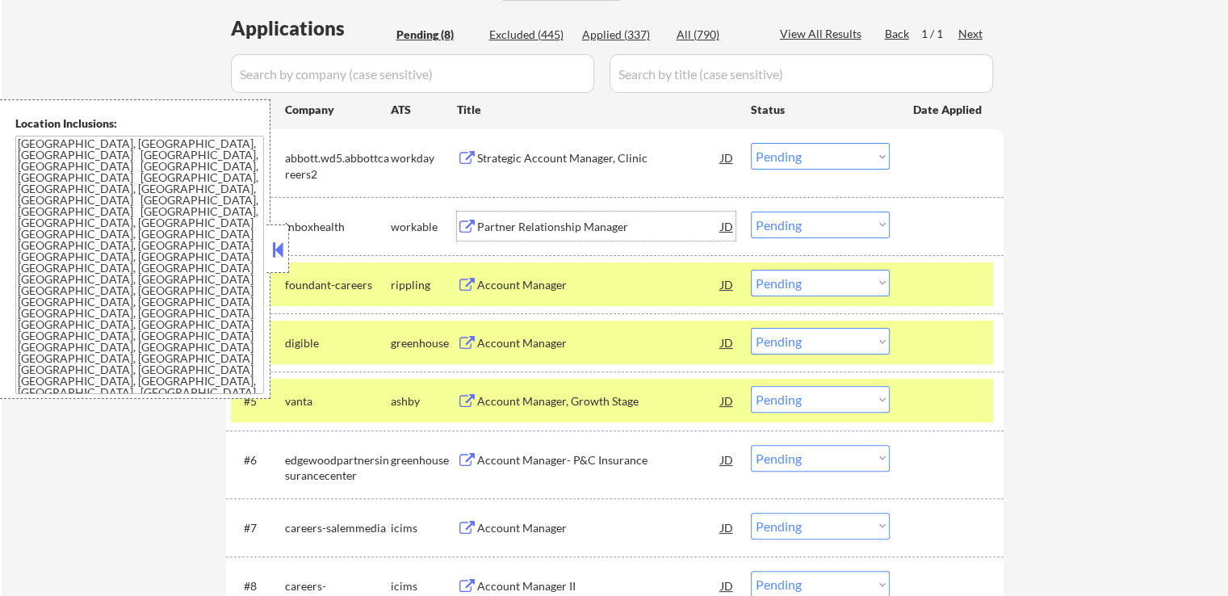
click at [585, 222] on div "Partner Relationship Manager" at bounding box center [599, 227] width 244 height 16
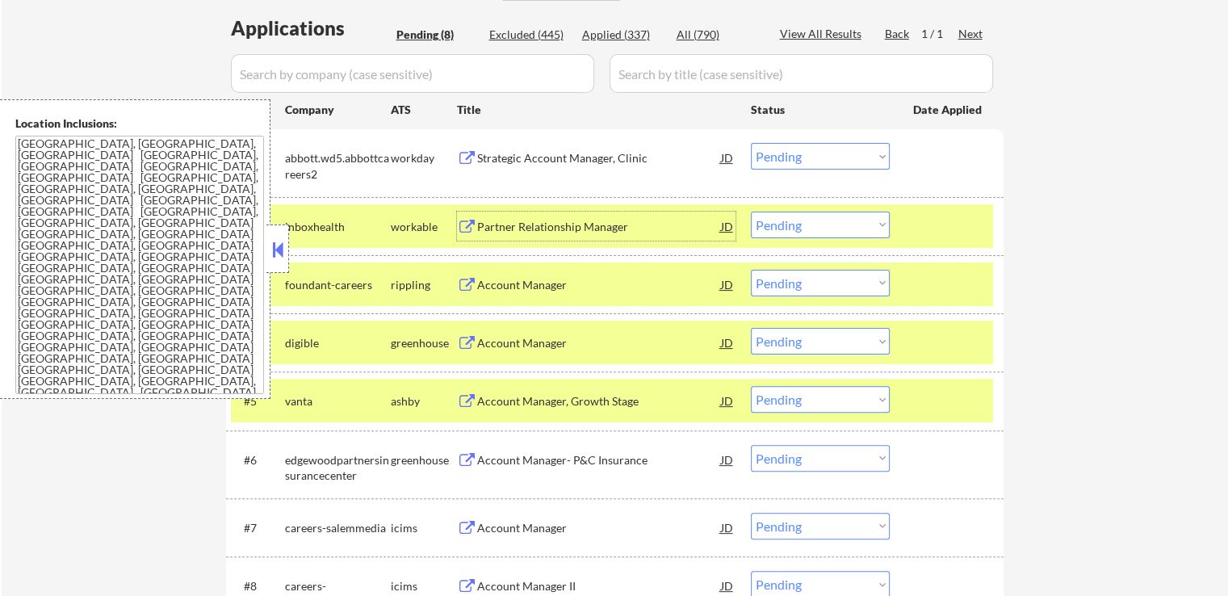
click at [808, 157] on select "Choose an option... Pending Applied Excluded (Questions) Excluded (Expired) Exc…" at bounding box center [820, 156] width 139 height 27
click at [751, 143] on select "Choose an option... Pending Applied Excluded (Questions) Excluded (Expired) Exc…" at bounding box center [820, 156] width 139 height 27
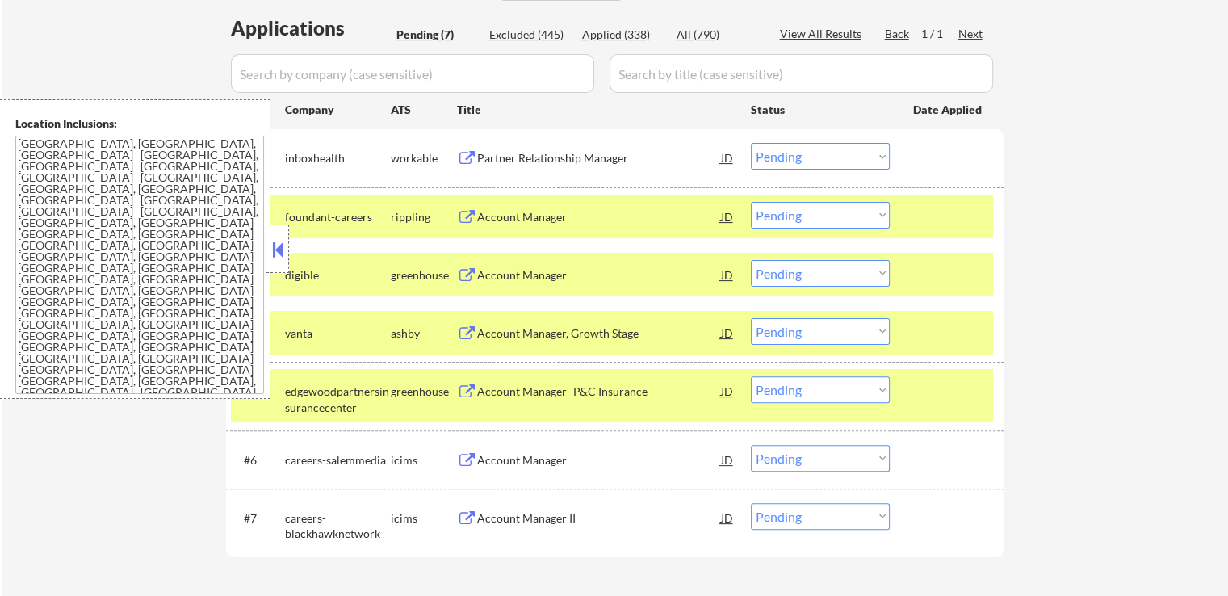
click at [579, 221] on div "Account Manager" at bounding box center [599, 217] width 244 height 16
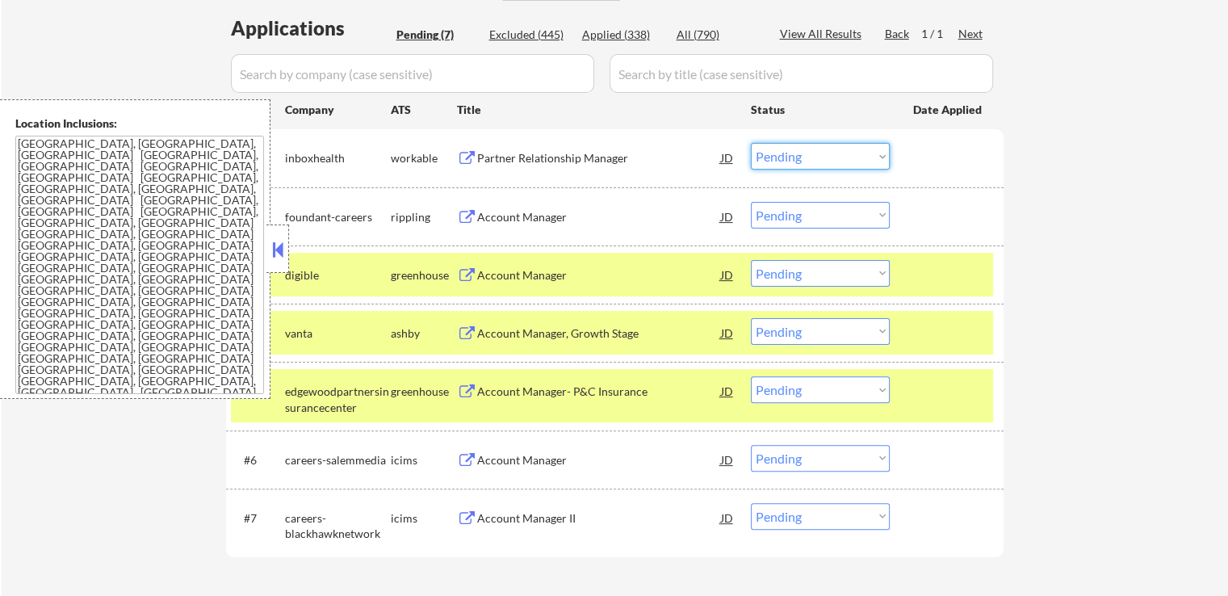
drag, startPoint x: 782, startPoint y: 159, endPoint x: 780, endPoint y: 167, distance: 8.2
click at [782, 159] on select "Choose an option... Pending Applied Excluded (Questions) Excluded (Expired) Exc…" at bounding box center [820, 156] width 139 height 27
click at [751, 143] on select "Choose an option... Pending Applied Excluded (Questions) Excluded (Expired) Exc…" at bounding box center [820, 156] width 139 height 27
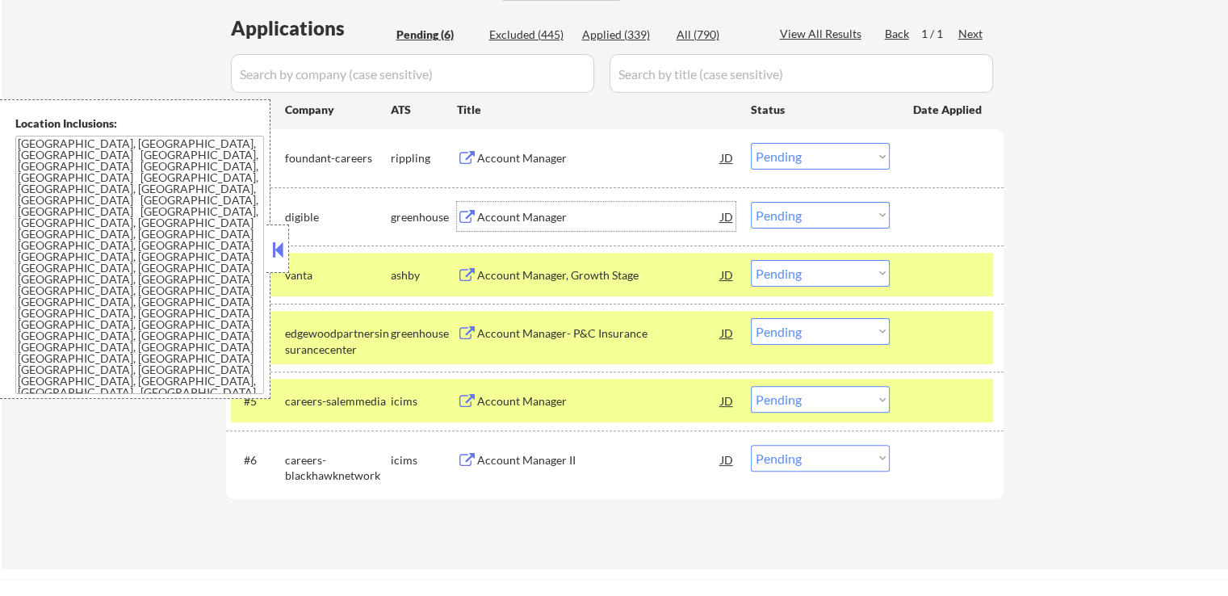
click at [548, 219] on div "Account Manager" at bounding box center [599, 217] width 244 height 16
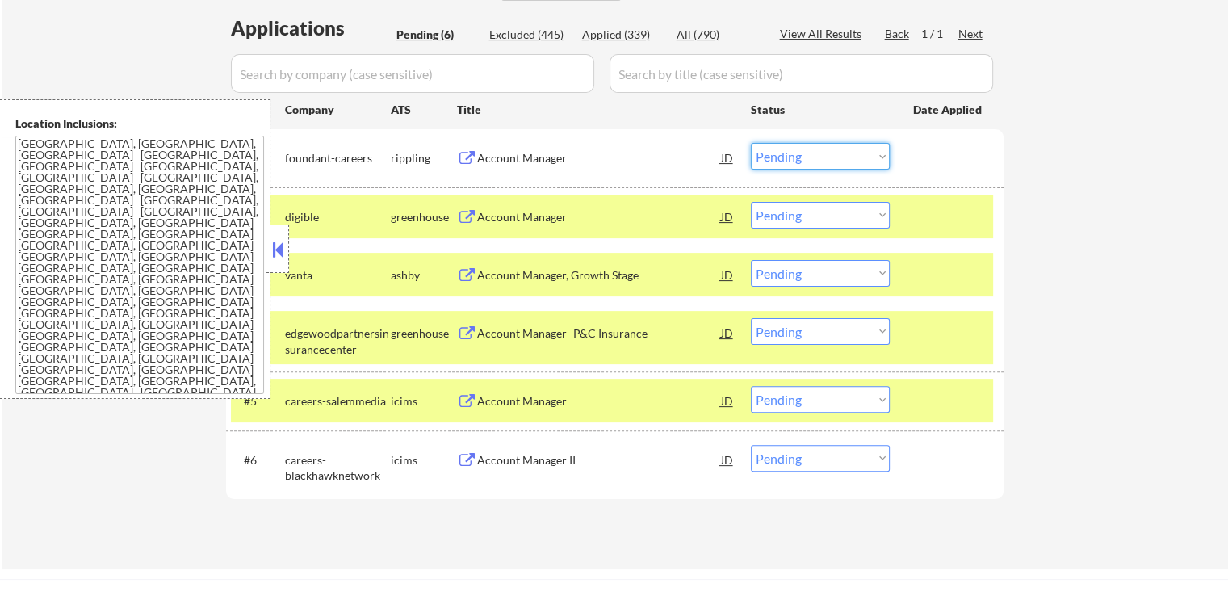
click at [801, 162] on select "Choose an option... Pending Applied Excluded (Questions) Excluded (Expired) Exc…" at bounding box center [820, 156] width 139 height 27
click at [751, 143] on select "Choose an option... Pending Applied Excluded (Questions) Excluded (Expired) Exc…" at bounding box center [820, 156] width 139 height 27
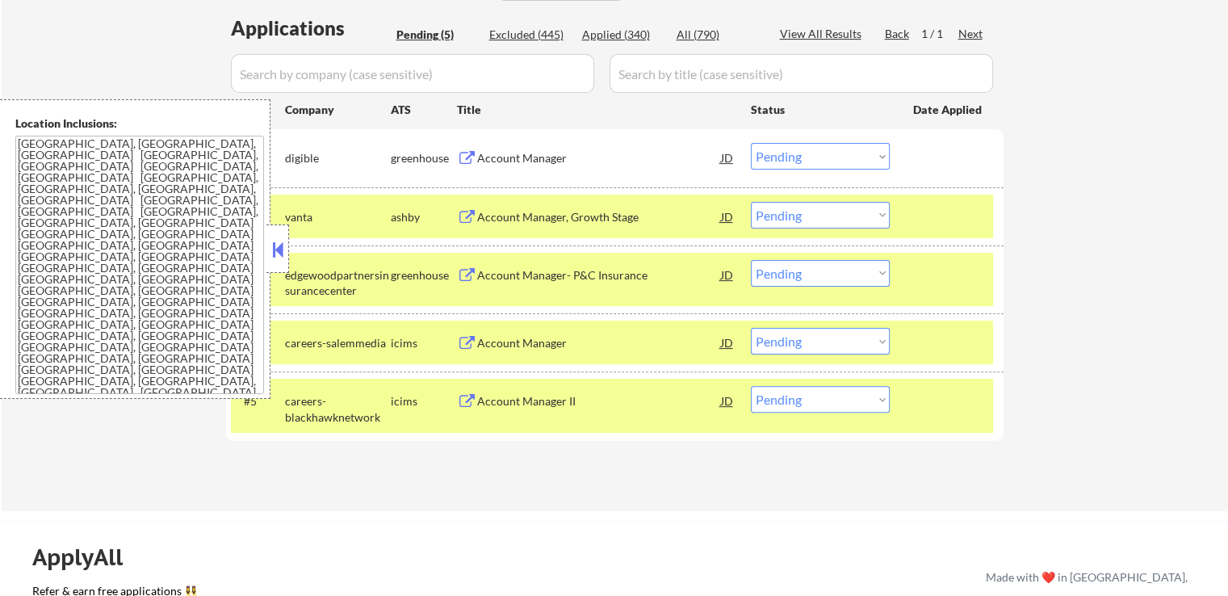
click at [619, 211] on div "Account Manager, Growth Stage" at bounding box center [599, 217] width 244 height 16
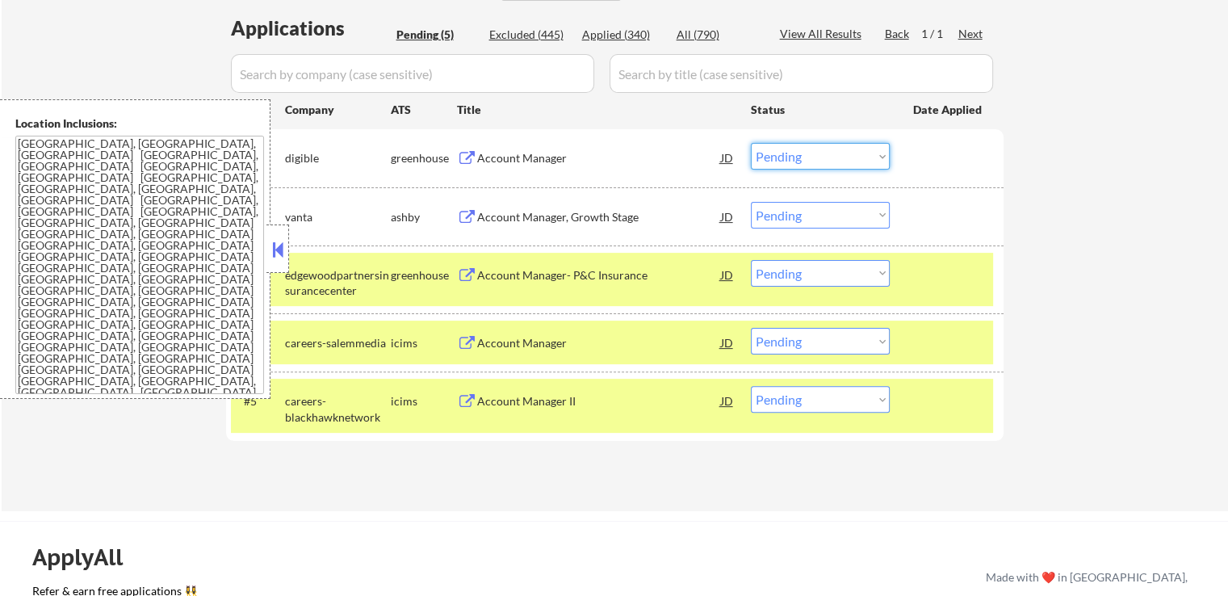
click at [814, 161] on select "Choose an option... Pending Applied Excluded (Questions) Excluded (Expired) Exc…" at bounding box center [820, 156] width 139 height 27
click at [751, 143] on select "Choose an option... Pending Applied Excluded (Questions) Excluded (Expired) Exc…" at bounding box center [820, 156] width 139 height 27
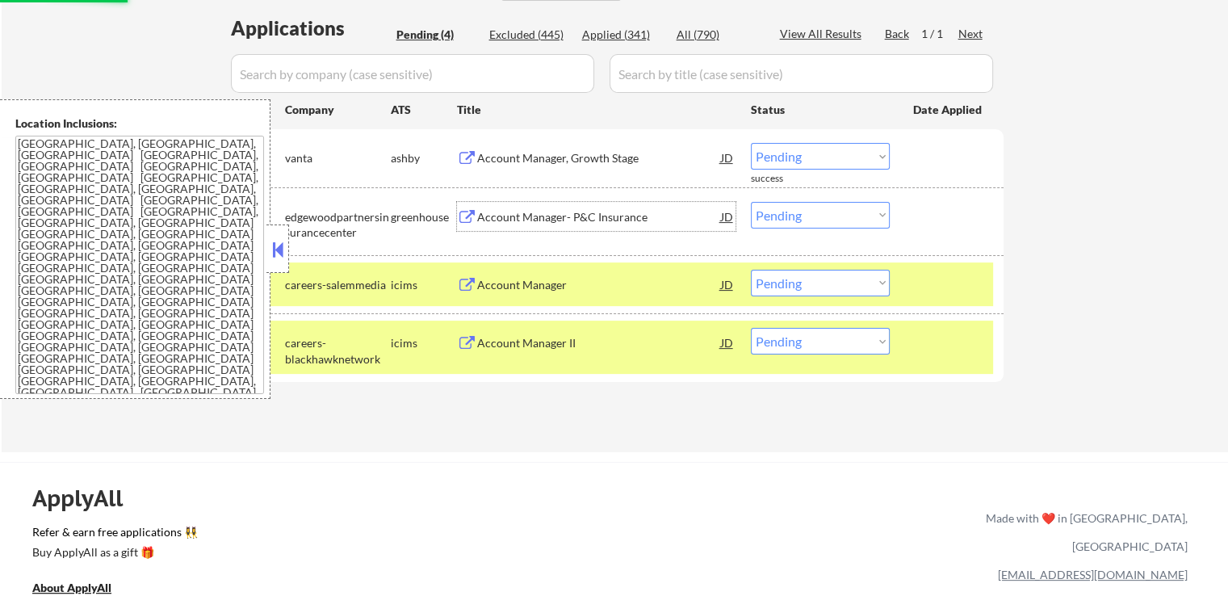
click at [581, 209] on div "Account Manager- P&C Insurance" at bounding box center [599, 217] width 244 height 16
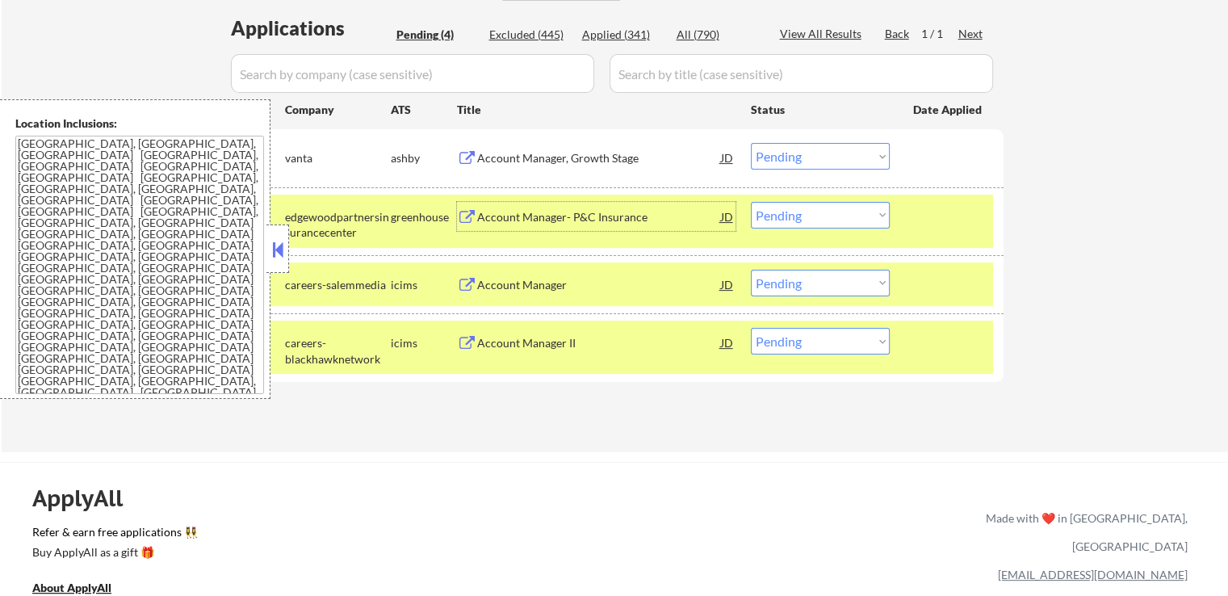
click at [836, 152] on select "Choose an option... Pending Applied Excluded (Questions) Excluded (Expired) Exc…" at bounding box center [820, 156] width 139 height 27
click at [751, 143] on select "Choose an option... Pending Applied Excluded (Questions) Excluded (Expired) Exc…" at bounding box center [820, 156] width 139 height 27
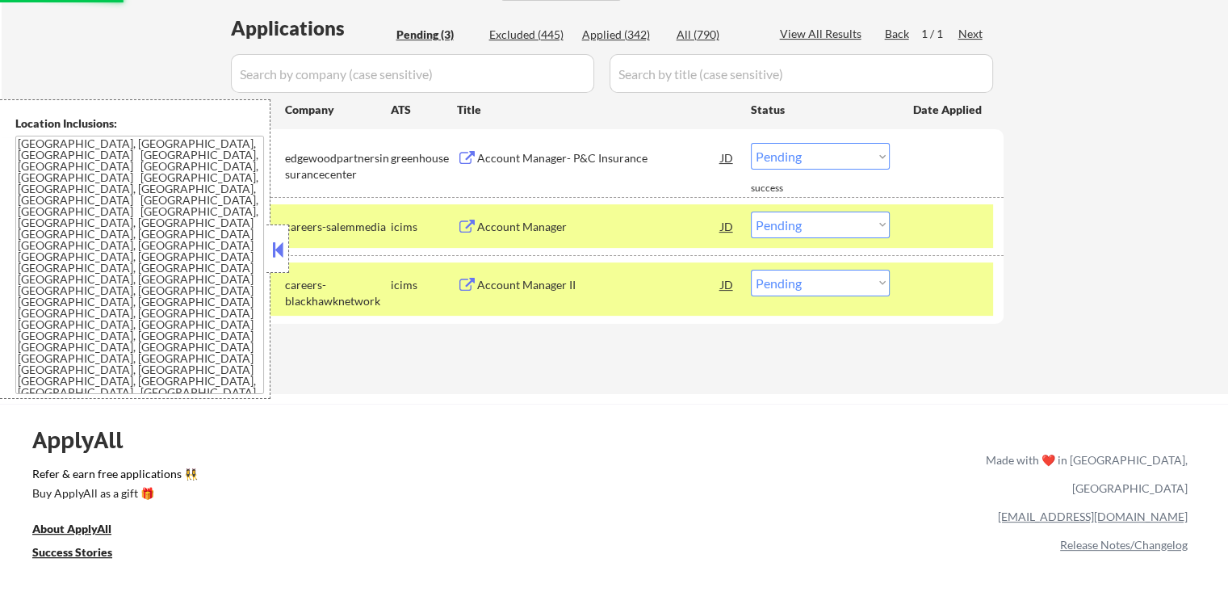
click at [591, 224] on div "Account Manager" at bounding box center [599, 227] width 244 height 16
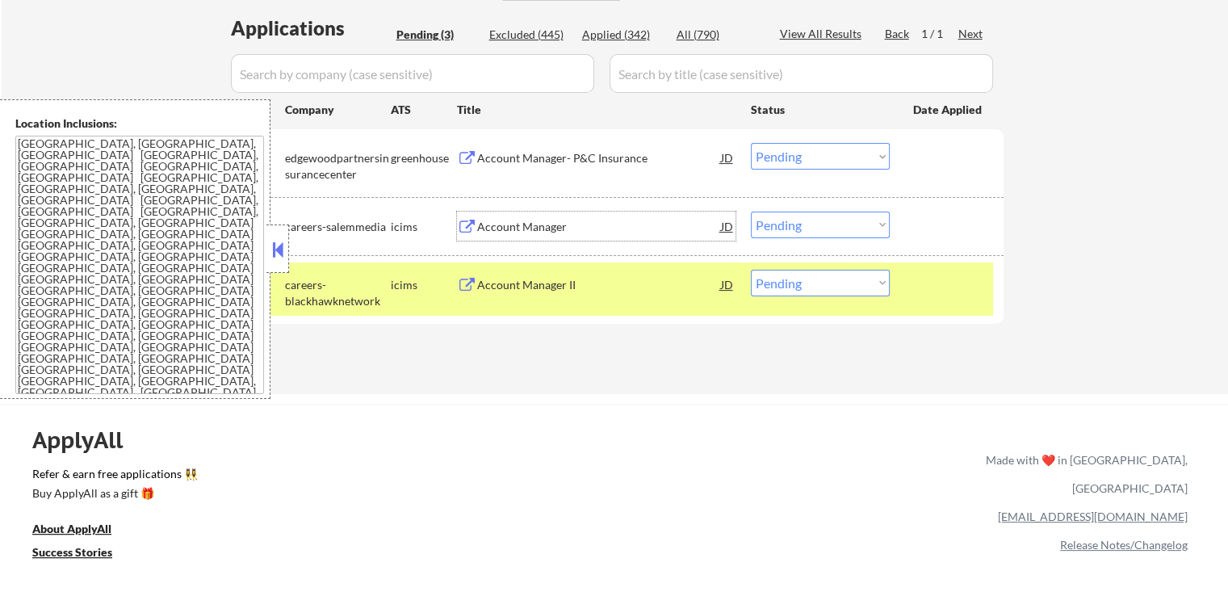
click at [795, 157] on select "Choose an option... Pending Applied Excluded (Questions) Excluded (Expired) Exc…" at bounding box center [820, 156] width 139 height 27
click at [751, 143] on select "Choose an option... Pending Applied Excluded (Questions) Excluded (Expired) Exc…" at bounding box center [820, 156] width 139 height 27
click at [627, 292] on div "Account Manager II" at bounding box center [599, 285] width 244 height 16
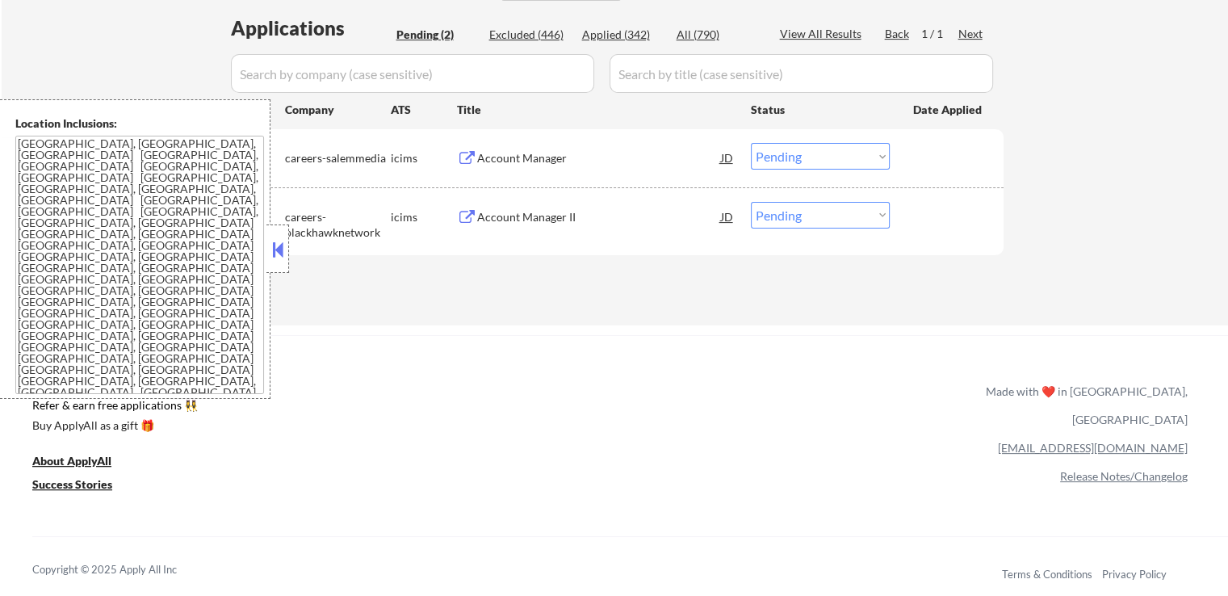
drag, startPoint x: 811, startPoint y: 146, endPoint x: 817, endPoint y: 167, distance: 22.0
click at [811, 146] on select "Choose an option... Pending Applied Excluded (Questions) Excluded (Expired) Exc…" at bounding box center [820, 156] width 139 height 27
click at [751, 143] on select "Choose an option... Pending Applied Excluded (Questions) Excluded (Expired) Exc…" at bounding box center [820, 156] width 139 height 27
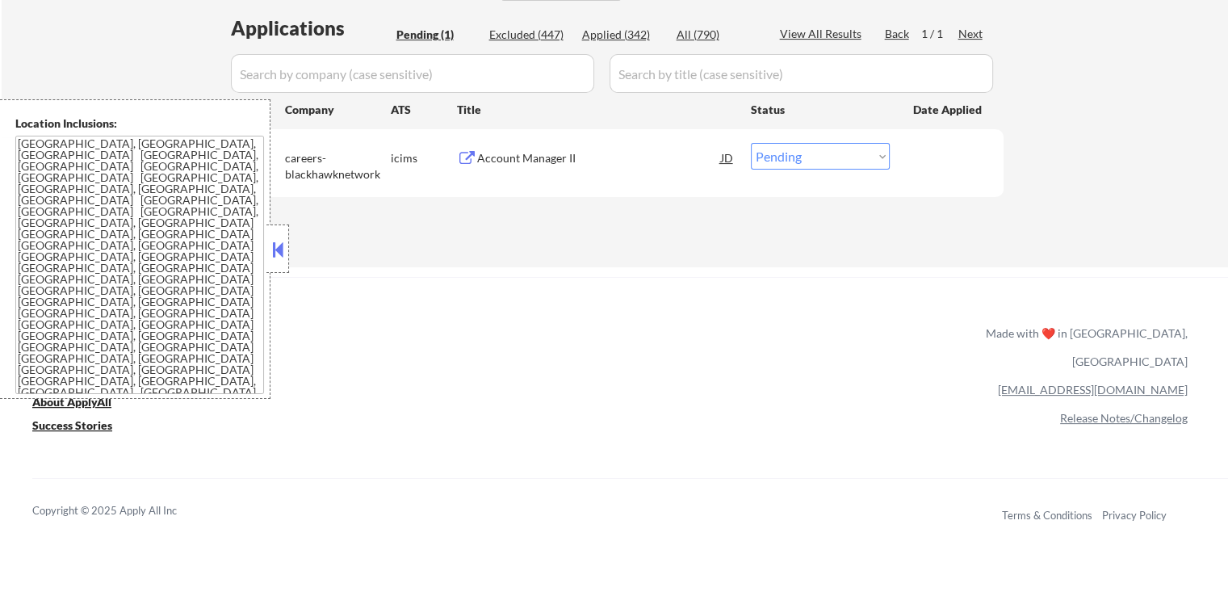
click at [801, 155] on select "Choose an option... Pending Applied Excluded (Questions) Excluded (Expired) Exc…" at bounding box center [820, 156] width 139 height 27
select select ""excluded""
click at [751, 143] on select "Choose an option... Pending Applied Excluded (Questions) Excluded (Expired) Exc…" at bounding box center [820, 156] width 139 height 27
click at [790, 230] on div "Applications Pending (1) Excluded (447) Applied (342) All (790) View All Result…" at bounding box center [615, 126] width 778 height 222
